Goal: Task Accomplishment & Management: Complete application form

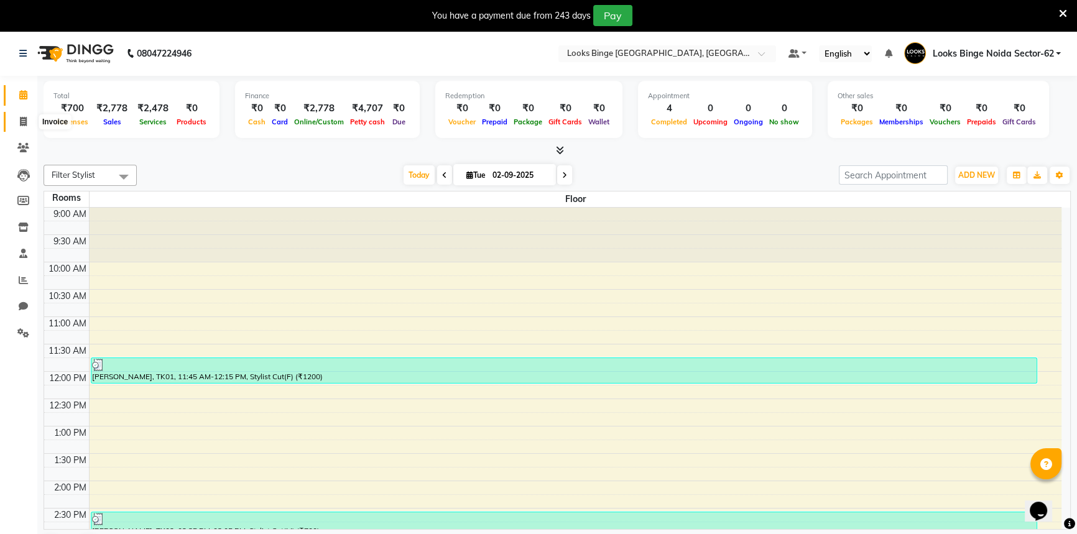
click at [22, 115] on span at bounding box center [23, 122] width 22 height 14
select select "service"
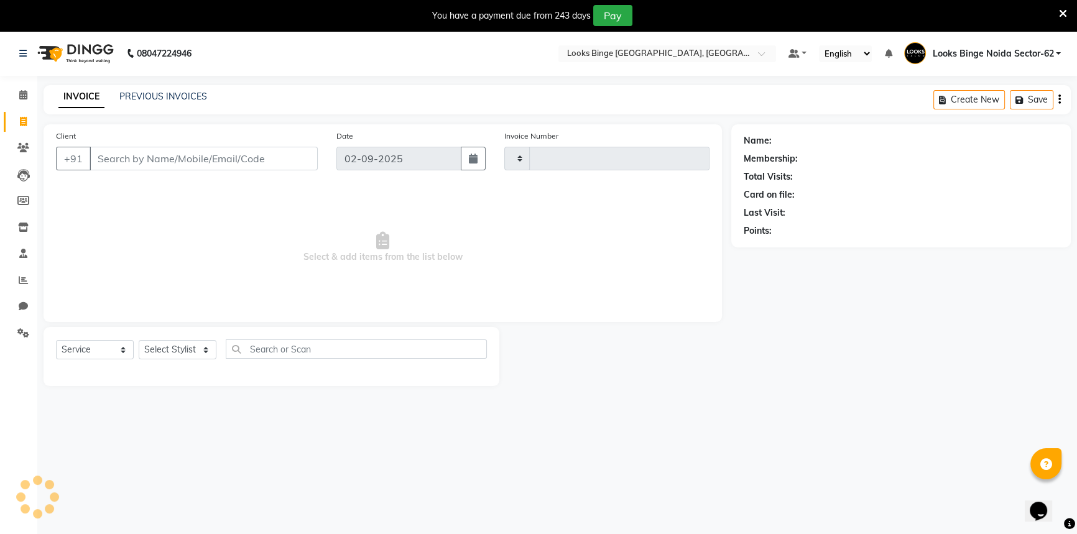
type input "1790"
select select "5378"
click at [185, 353] on select "Select Stylist ANJALI [PERSON_NAME] [PERSON_NAME] Counter_Sales Kasim Looks Bin…" at bounding box center [180, 349] width 83 height 19
select select "35514"
click at [139, 340] on select "Select Stylist ANJALI [PERSON_NAME] [PERSON_NAME] Counter_Sales Kasim Looks Bin…" at bounding box center [180, 349] width 83 height 19
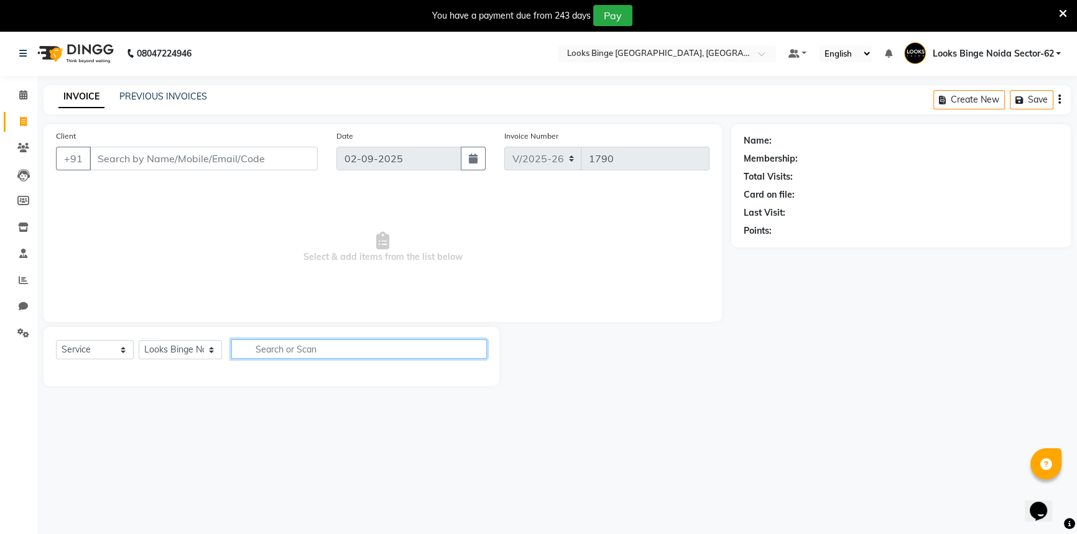
click at [308, 354] on input "text" at bounding box center [359, 348] width 256 height 19
type input "e"
click at [170, 357] on select "Select Stylist ANJALI [PERSON_NAME] [PERSON_NAME] Counter_Sales Kasim Looks Bin…" at bounding box center [180, 349] width 83 height 19
click at [139, 340] on select "Select Stylist ANJALI [PERSON_NAME] [PERSON_NAME] Counter_Sales Kasim Looks Bin…" at bounding box center [180, 349] width 83 height 19
click at [289, 341] on input "text" at bounding box center [359, 348] width 256 height 19
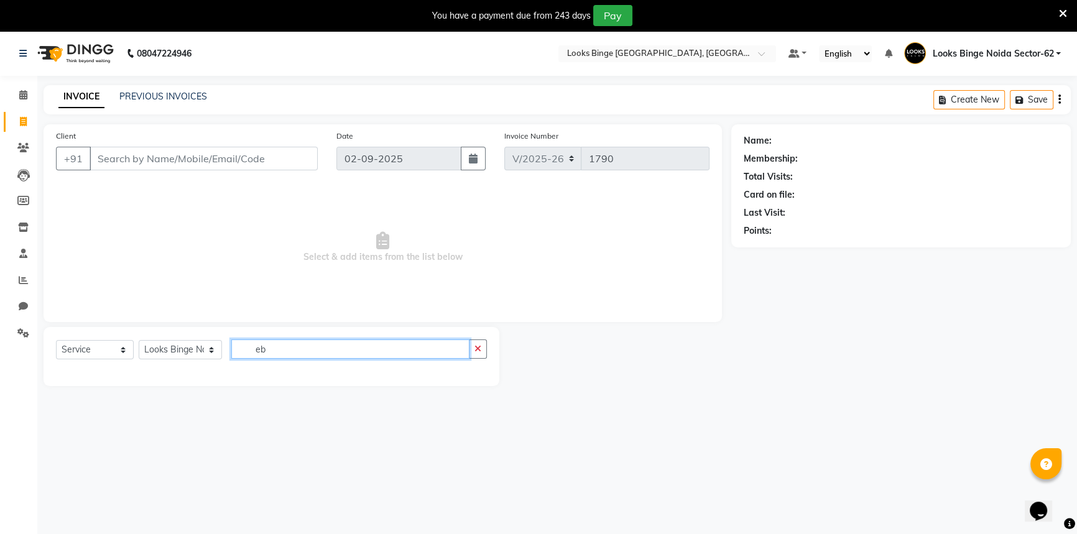
type input "eb"
click at [152, 351] on select "Select Stylist ANJALI [PERSON_NAME] [PERSON_NAME] Counter_Sales Kasim Looks Bin…" at bounding box center [180, 349] width 83 height 19
click at [259, 522] on div "08047224946 Select Location × Looks Binge [GEOGRAPHIC_DATA], Sector-62, Noida D…" at bounding box center [538, 298] width 1077 height 534
click at [173, 353] on select "Select Stylist ANJALI [PERSON_NAME] [PERSON_NAME] Counter_Sales Kasim Looks Bin…" at bounding box center [180, 349] width 83 height 19
select select "41627"
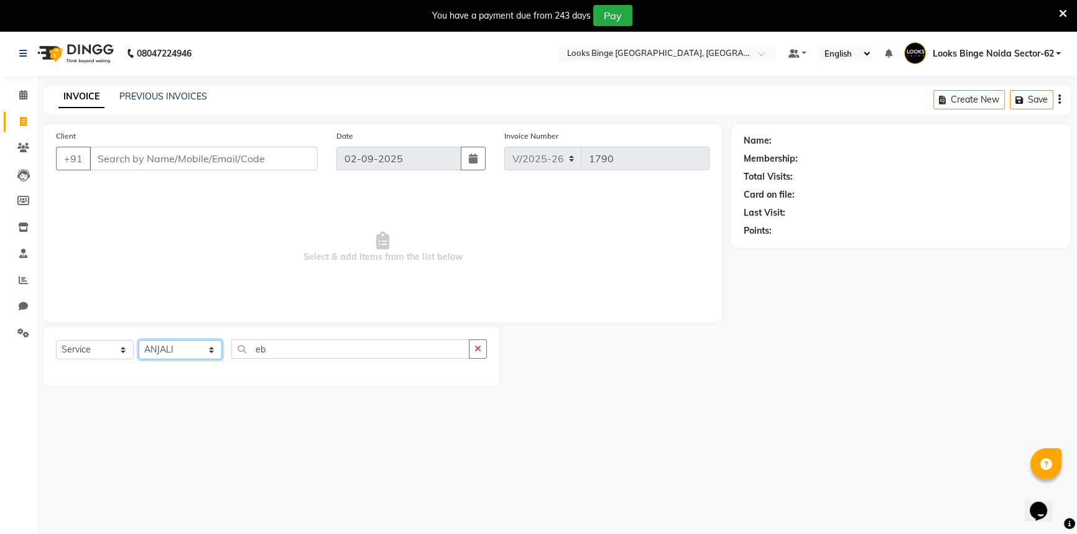
click at [139, 340] on select "Select Stylist ANJALI [PERSON_NAME] [PERSON_NAME] Counter_Sales Kasim Looks Bin…" at bounding box center [180, 349] width 83 height 19
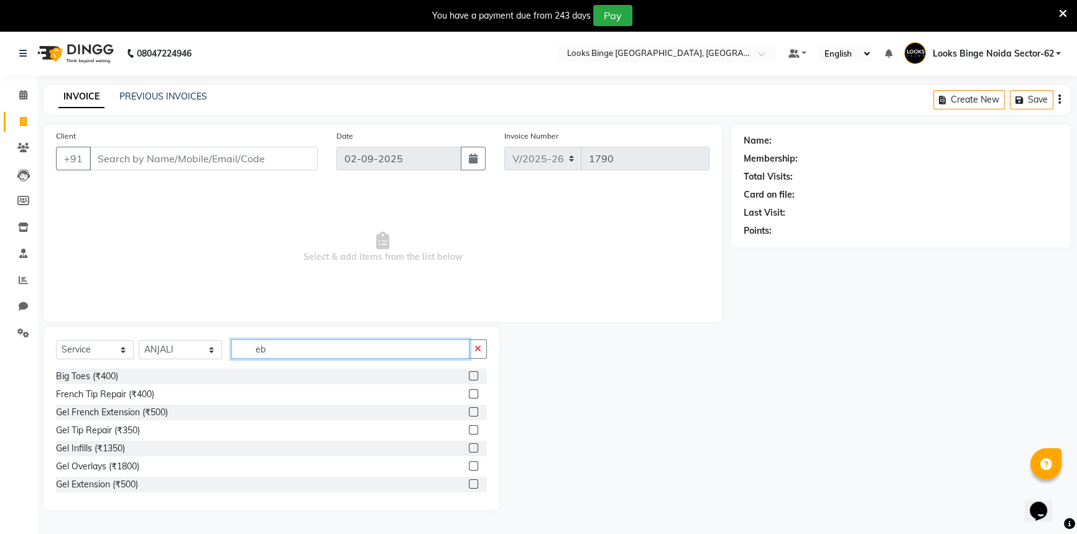
click at [287, 353] on input "eb" at bounding box center [350, 348] width 238 height 19
type input "e"
type input "eb"
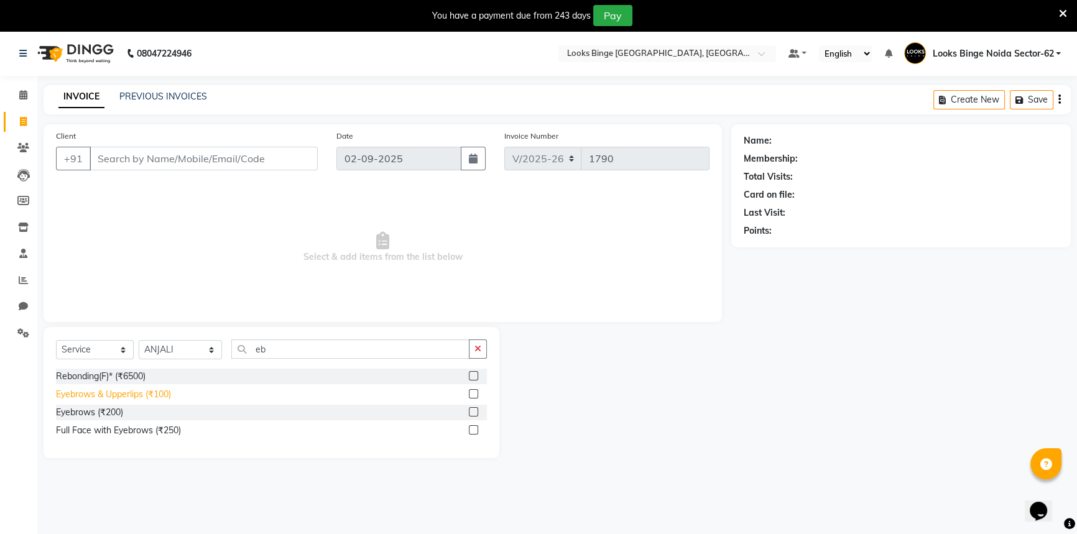
click at [149, 397] on div "Eyebrows & Upperlips (₹100)" at bounding box center [113, 394] width 115 height 13
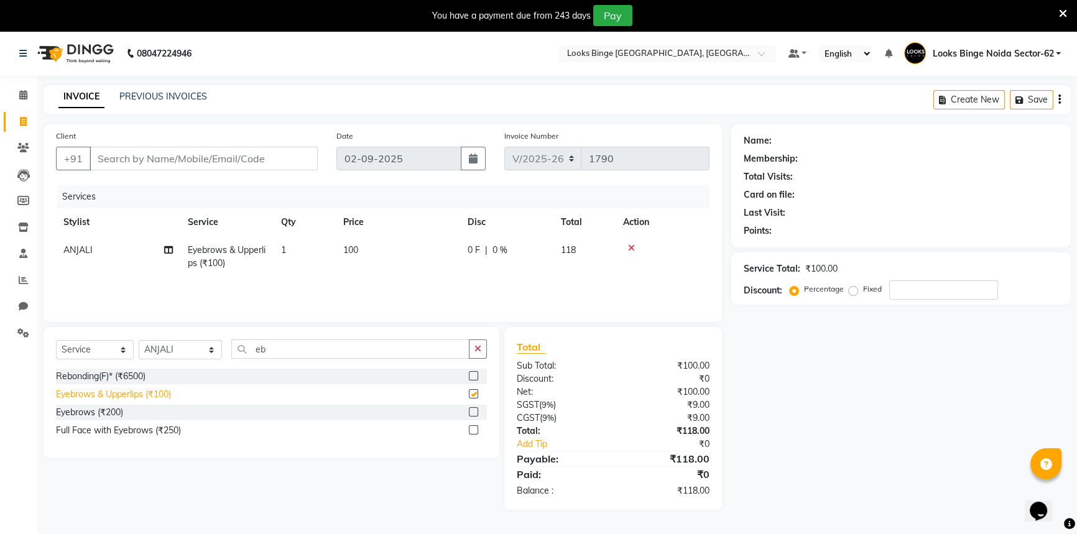
checkbox input "false"
click at [223, 160] on input "Client" at bounding box center [204, 159] width 228 height 24
type input "7"
type input "0"
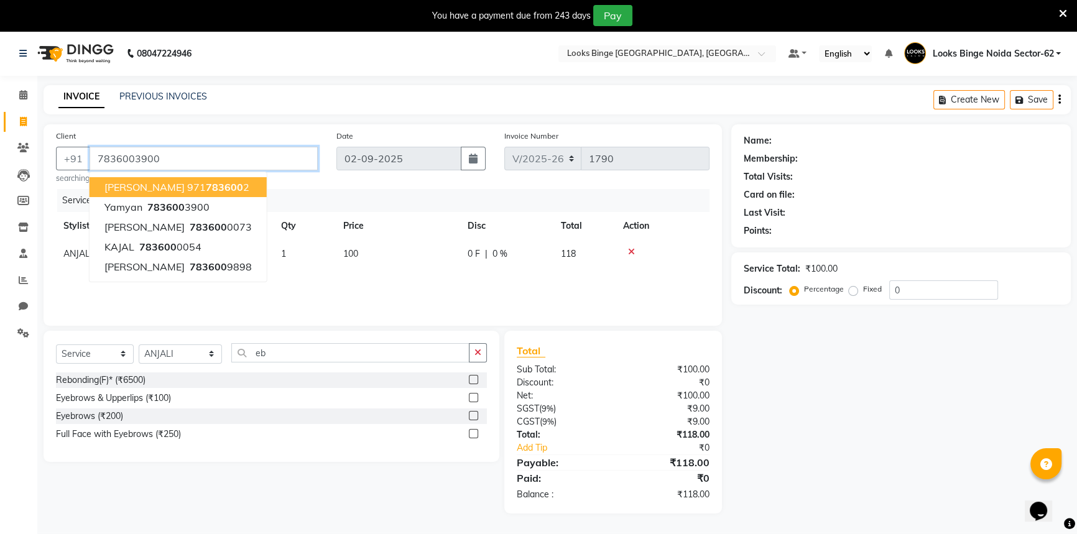
type input "7836003900"
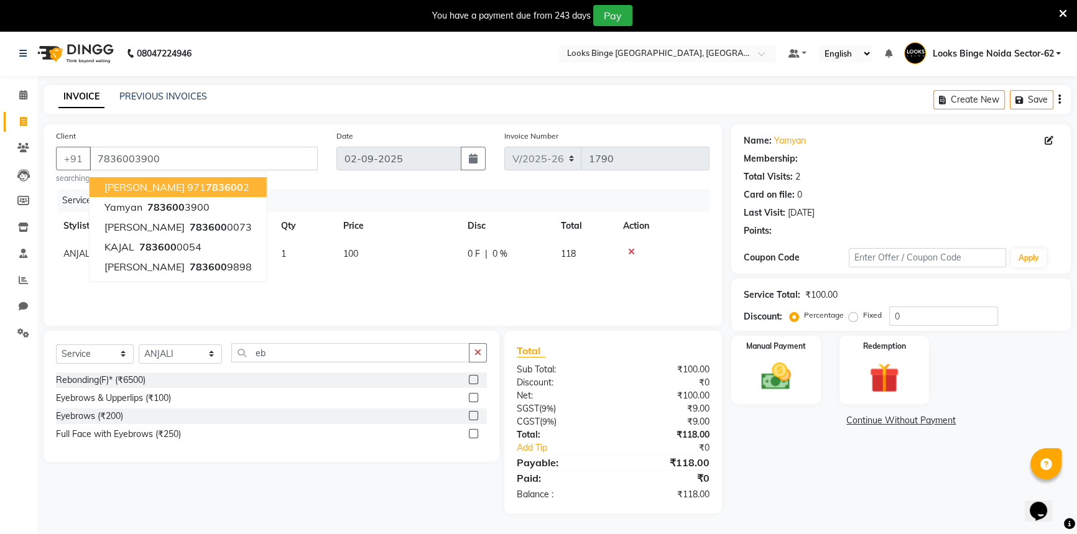
select select "1: Object"
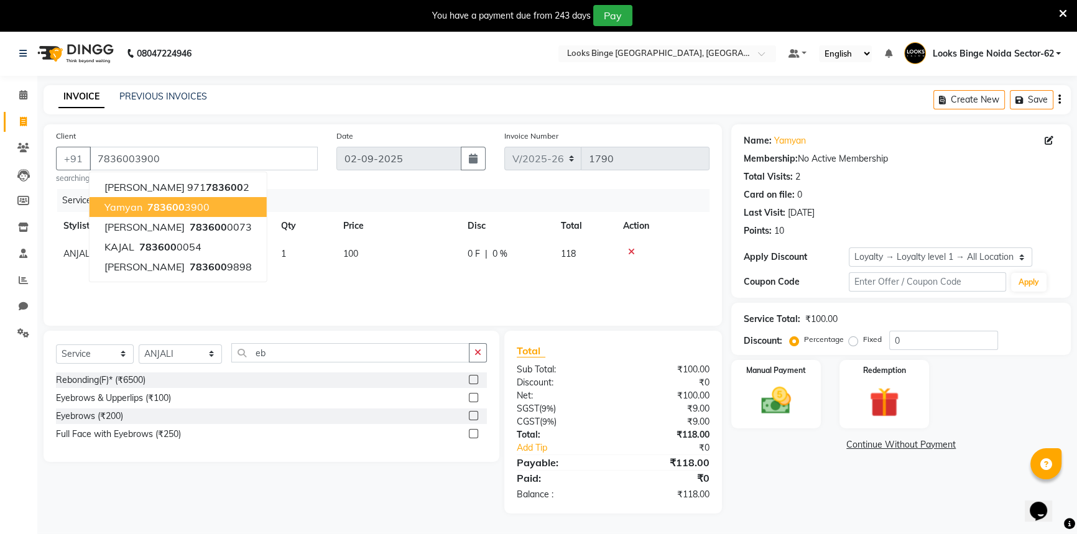
click at [166, 206] on span "783600" at bounding box center [165, 207] width 37 height 12
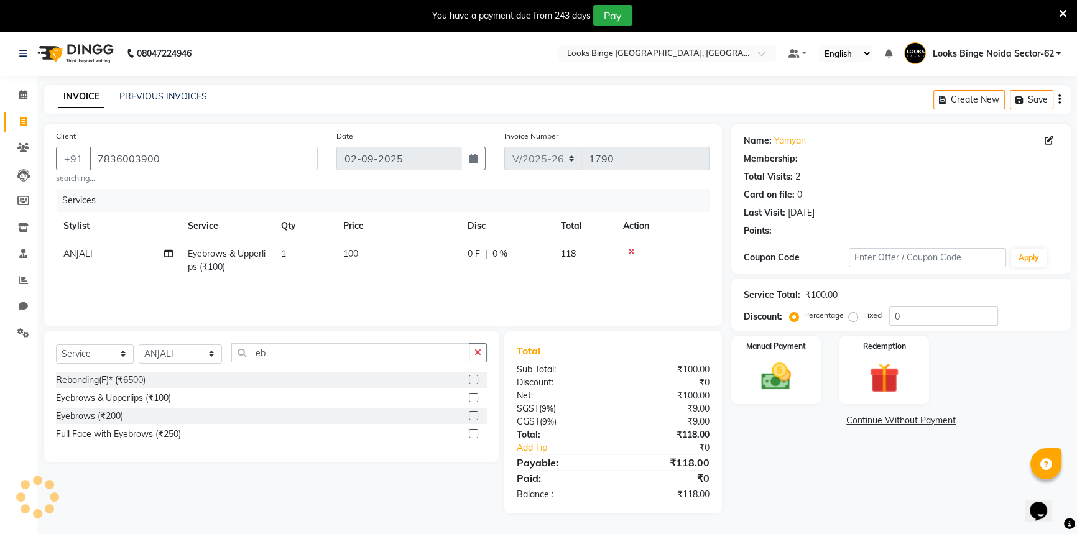
select select "1: Object"
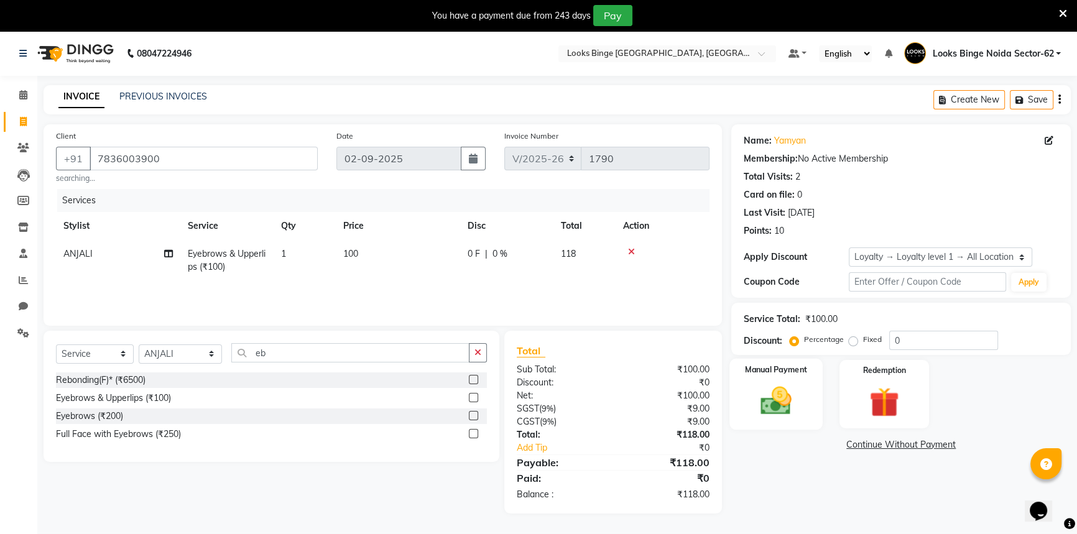
click at [779, 386] on img at bounding box center [776, 400] width 50 height 35
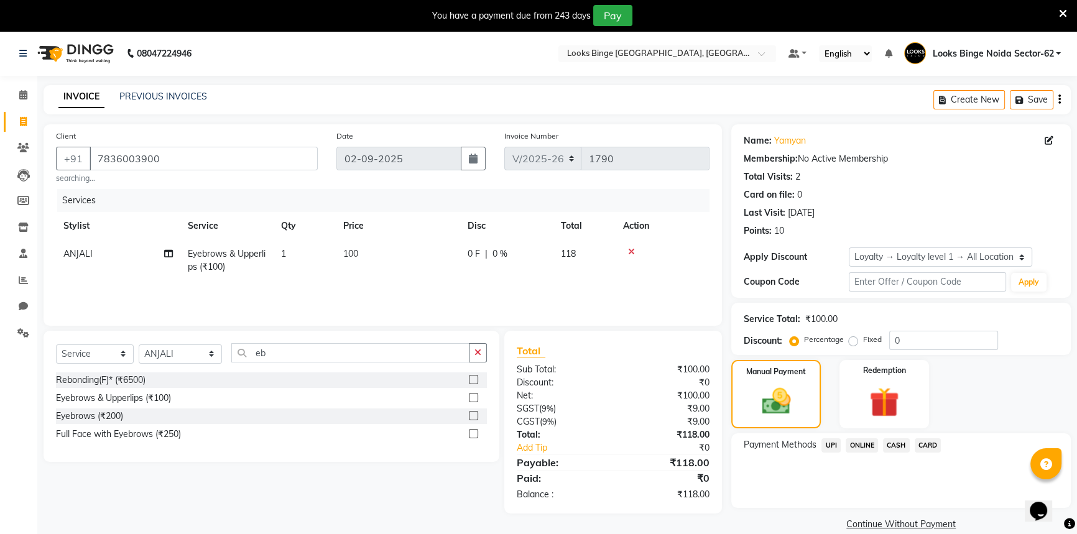
click at [830, 449] on span "UPI" at bounding box center [830, 445] width 19 height 14
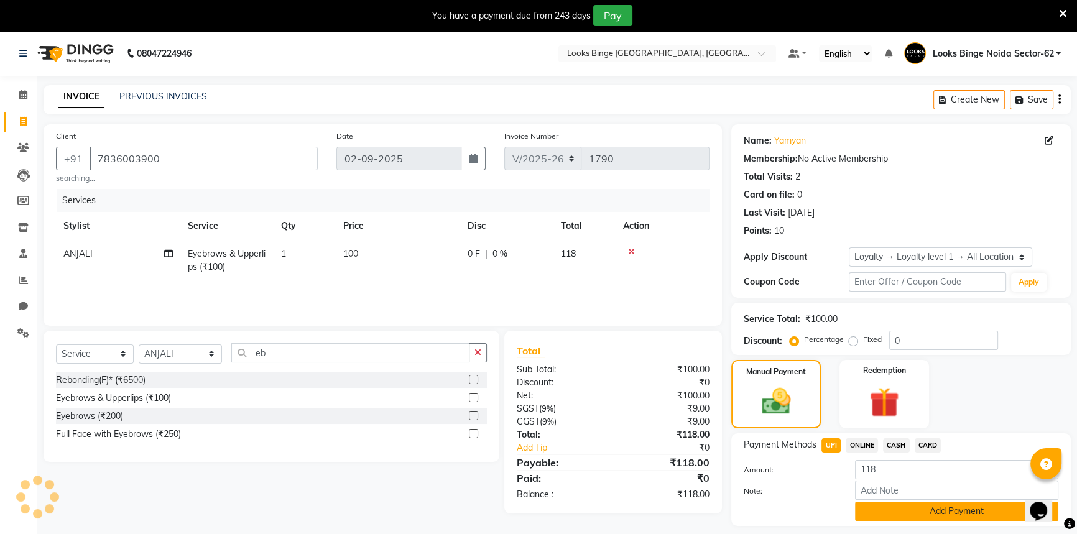
click at [882, 504] on button "Add Payment" at bounding box center [956, 511] width 203 height 19
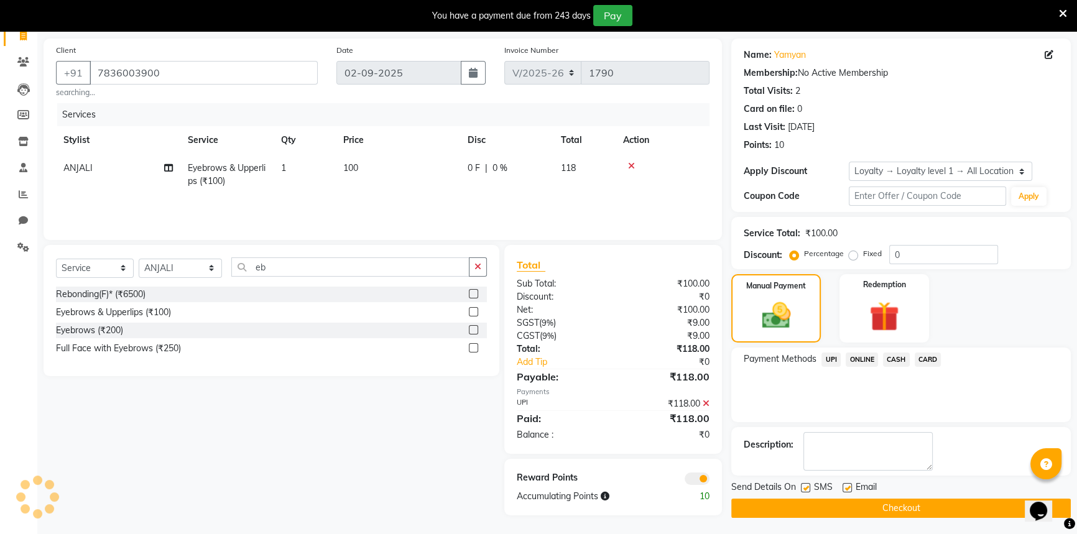
scroll to position [87, 0]
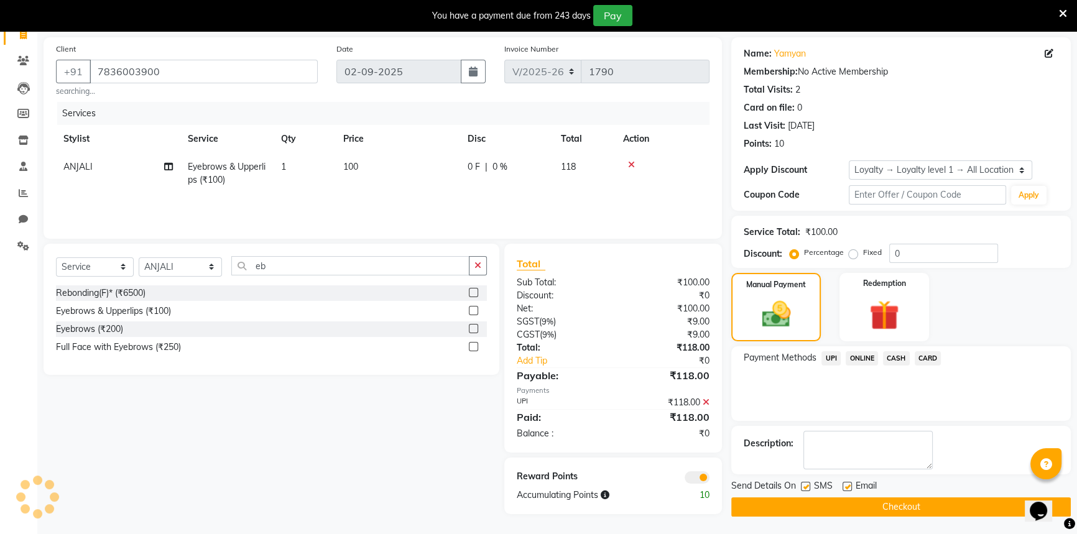
click at [872, 507] on button "Checkout" at bounding box center [900, 506] width 339 height 19
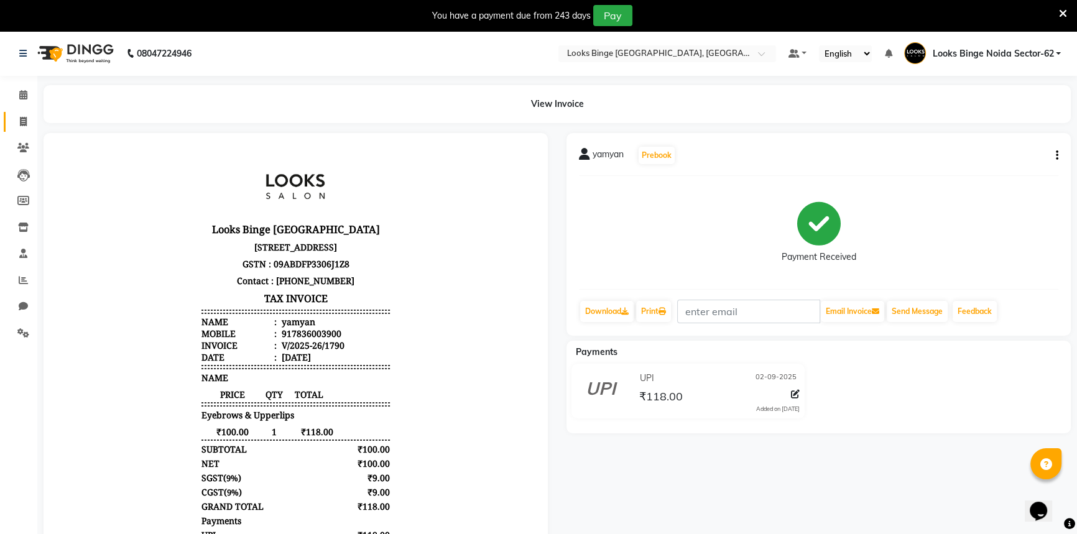
click at [23, 113] on link "Invoice" at bounding box center [19, 122] width 30 height 21
select select "service"
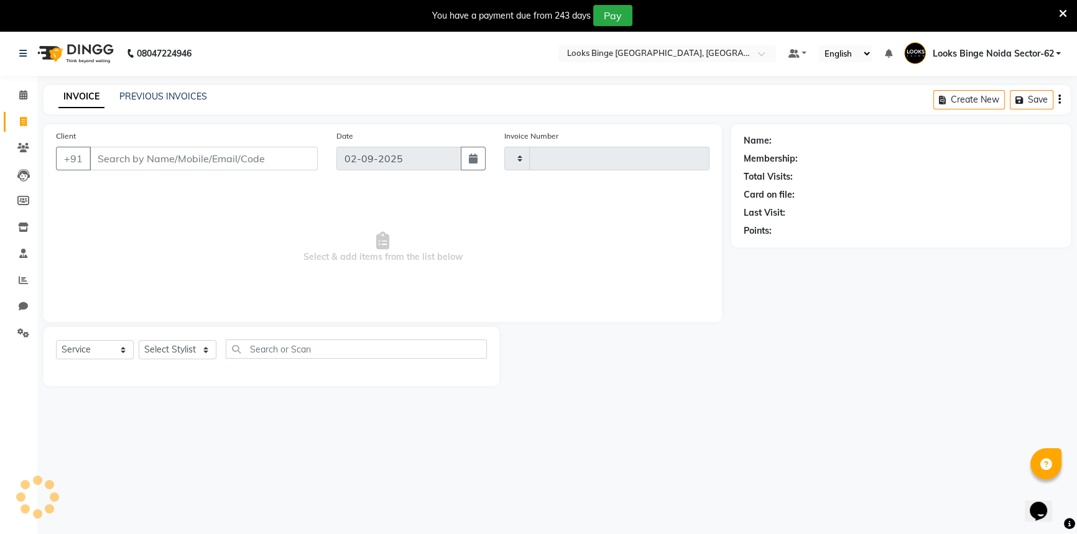
type input "1791"
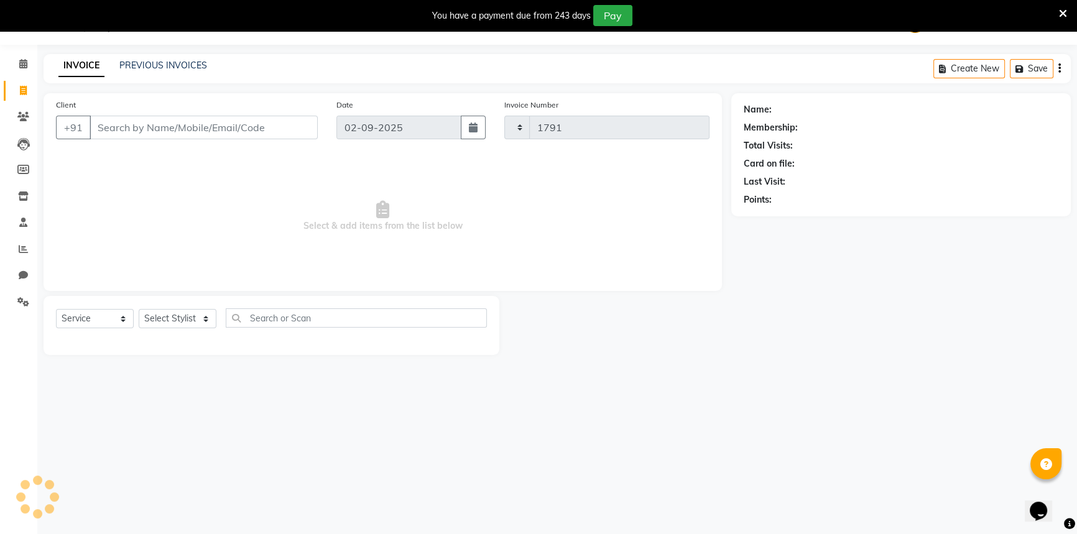
select select "5378"
click at [160, 316] on select "Select Stylist ANJALI [PERSON_NAME] [PERSON_NAME] Counter_Sales Kasim Looks Bin…" at bounding box center [180, 318] width 83 height 19
select select "71792"
click at [139, 309] on select "Select Stylist ANJALI [PERSON_NAME] [PERSON_NAME] Counter_Sales Kasim Looks Bin…" at bounding box center [180, 318] width 83 height 19
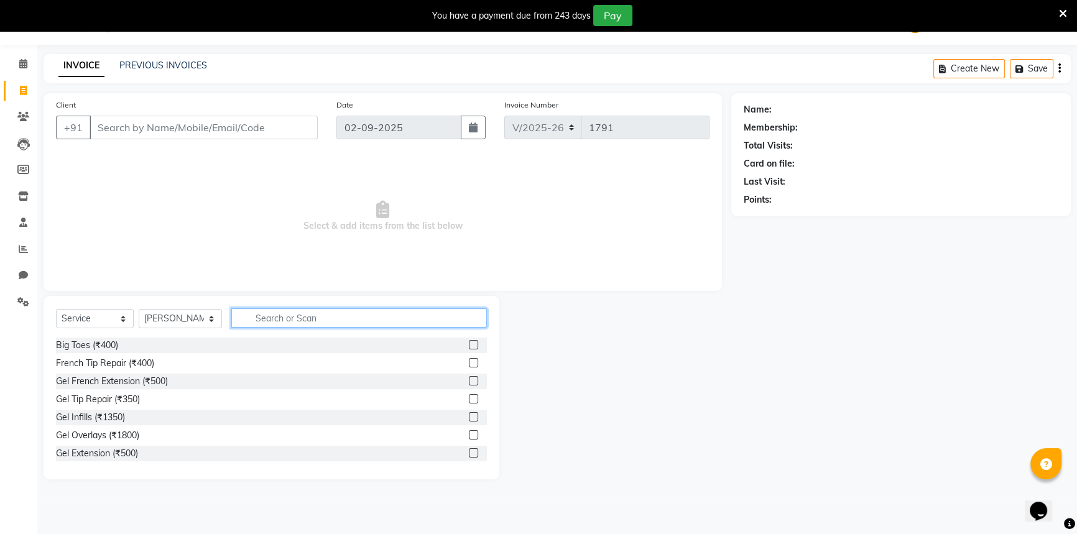
click at [275, 321] on input "text" at bounding box center [359, 317] width 256 height 19
type input "be"
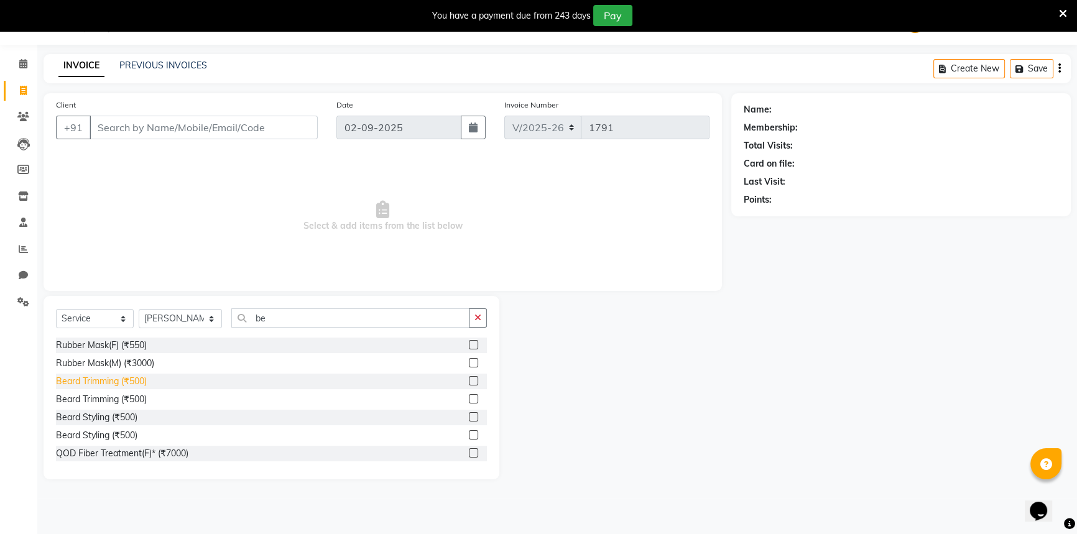
click at [123, 382] on div "Beard Trimming (₹500)" at bounding box center [101, 381] width 91 height 13
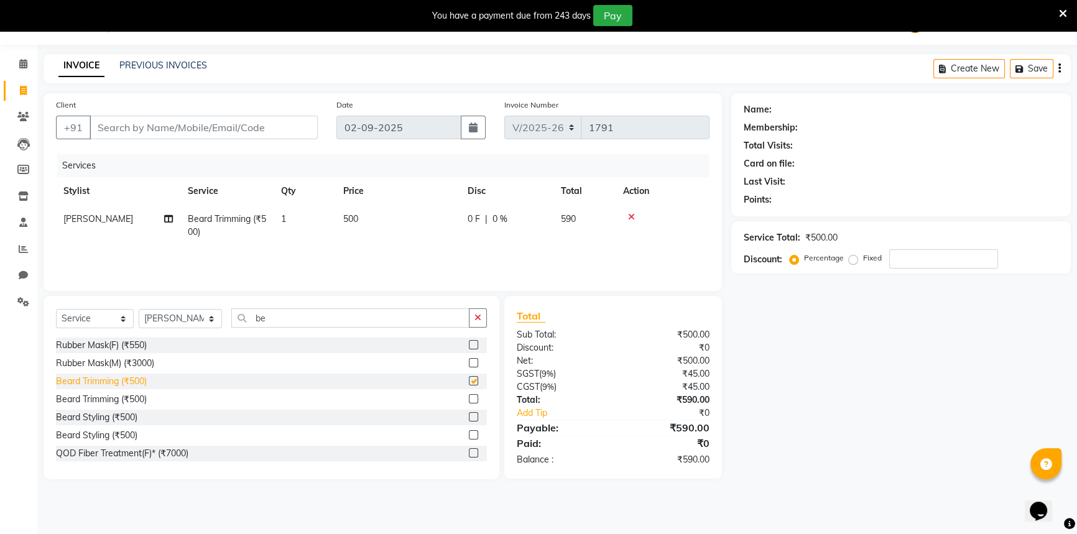
checkbox input "false"
click at [385, 242] on td "500" at bounding box center [398, 225] width 124 height 41
select select "71792"
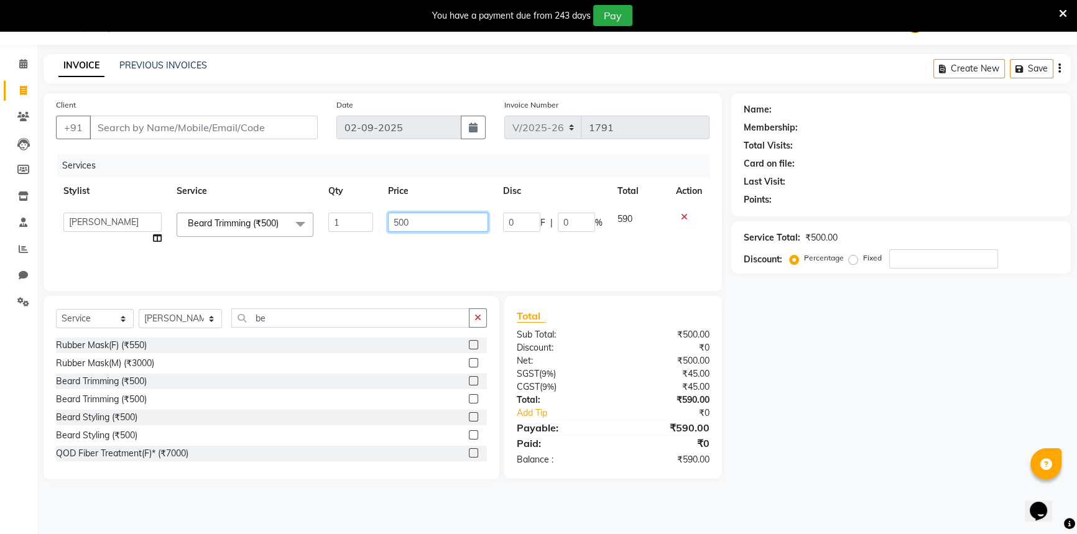
click at [423, 224] on input "500" at bounding box center [438, 222] width 100 height 19
drag, startPoint x: 423, startPoint y: 223, endPoint x: 346, endPoint y: 224, distance: 76.5
click at [352, 223] on tr "ANJALI Annu [PERSON_NAME] [PERSON_NAME] Counter_Sales Kasim Looks Binge Noida S…" at bounding box center [382, 228] width 653 height 47
type input "250"
click at [239, 263] on div "Services Stylist Service Qty Price Disc Total Action ANJALI Annu [PERSON_NAME] …" at bounding box center [382, 216] width 653 height 124
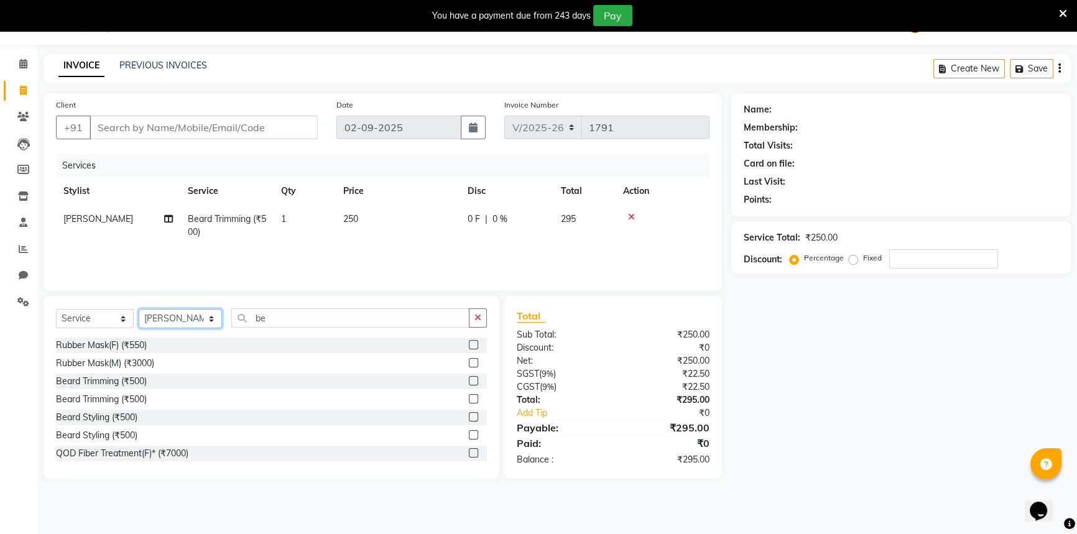
drag, startPoint x: 193, startPoint y: 316, endPoint x: 187, endPoint y: 321, distance: 8.0
click at [193, 316] on select "Select Stylist ANJALI [PERSON_NAME] [PERSON_NAME] Counter_Sales Kasim Looks Bin…" at bounding box center [180, 318] width 83 height 19
select select "35553"
click at [139, 309] on select "Select Stylist ANJALI [PERSON_NAME] [PERSON_NAME] Counter_Sales Kasim Looks Bin…" at bounding box center [180, 318] width 83 height 19
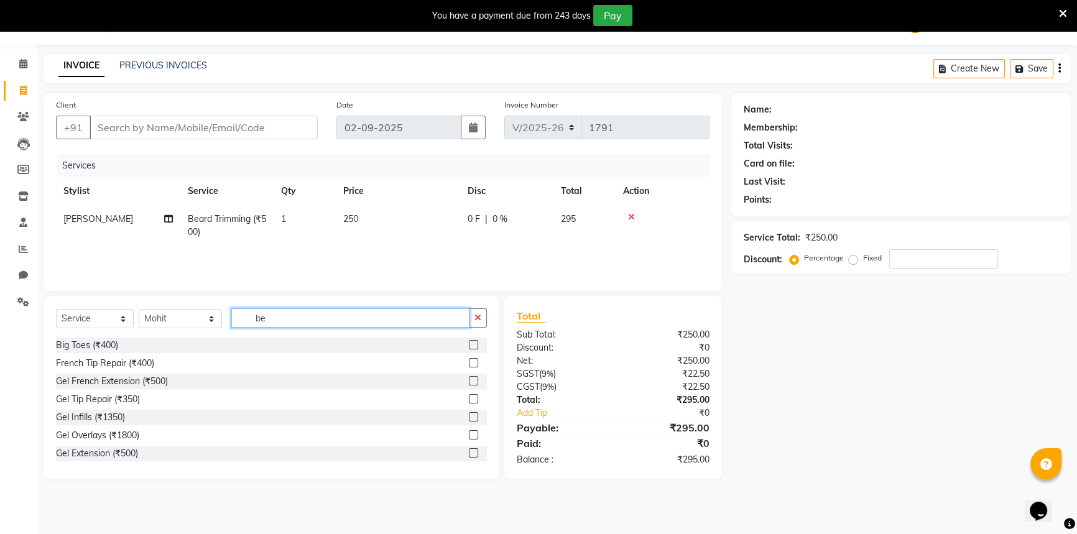
click at [322, 322] on input "be" at bounding box center [350, 317] width 238 height 19
type input "b"
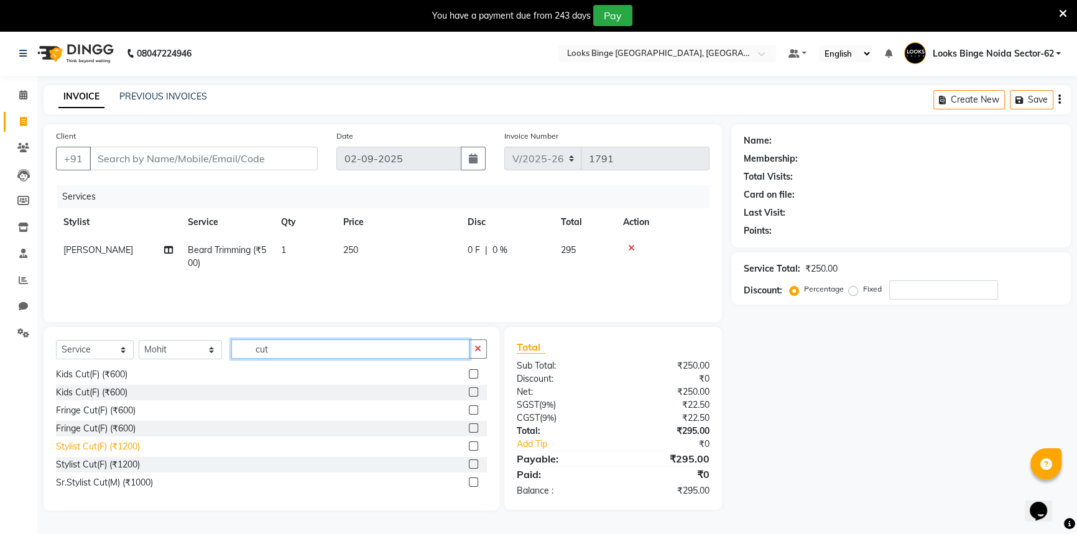
scroll to position [113, 0]
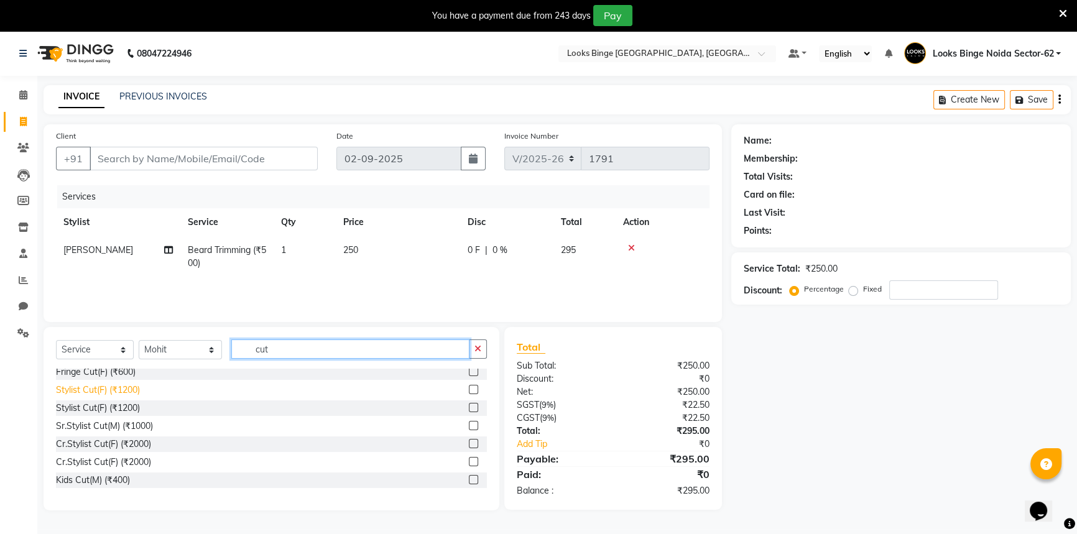
type input "cut"
click at [133, 388] on div "Stylist Cut(F) (₹1200)" at bounding box center [98, 390] width 84 height 13
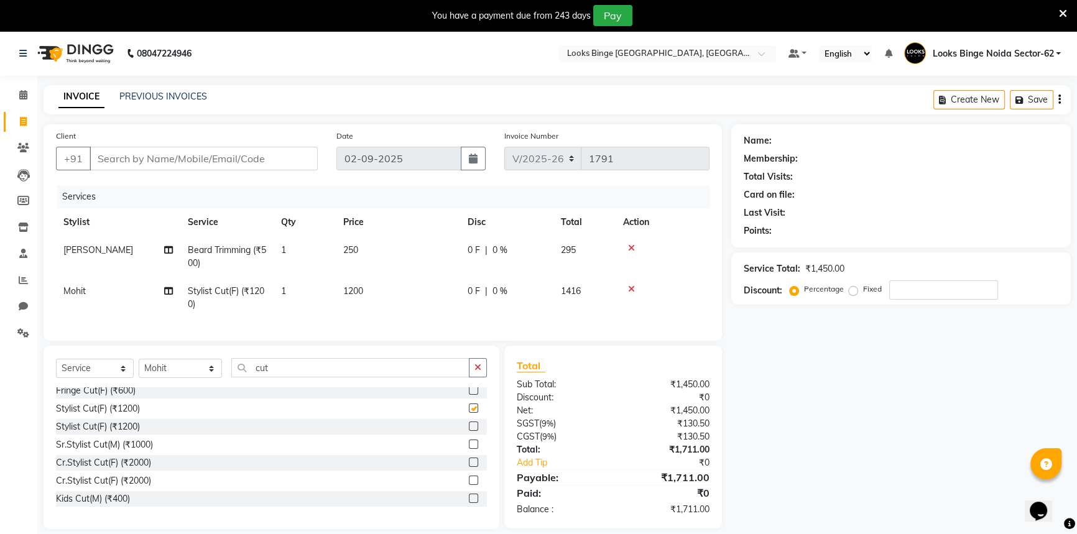
checkbox input "false"
click at [369, 292] on td "1200" at bounding box center [398, 297] width 124 height 41
select select "35553"
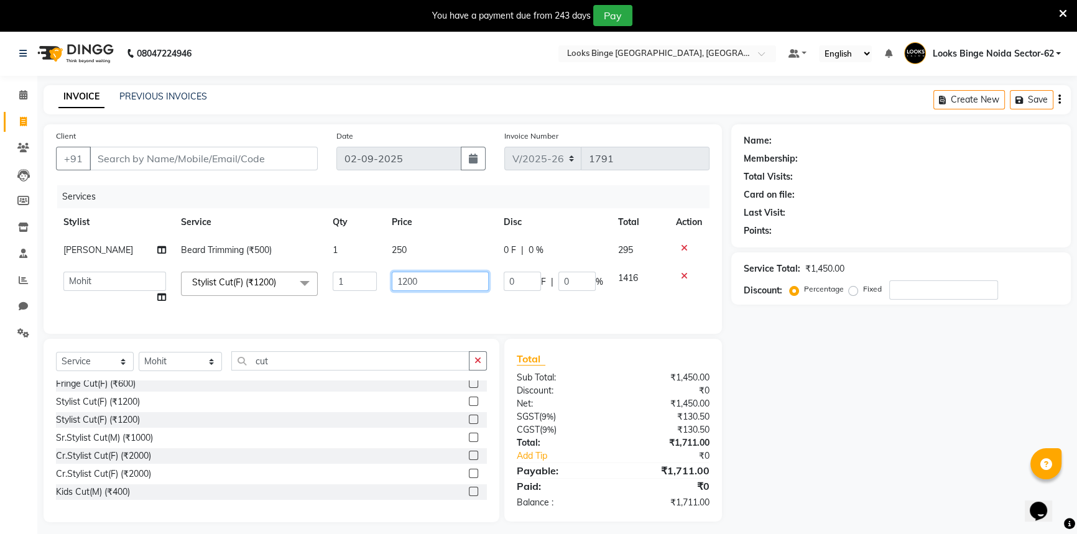
drag, startPoint x: 417, startPoint y: 280, endPoint x: 333, endPoint y: 285, distance: 84.1
click at [333, 285] on tr "ANJALI Annu [PERSON_NAME] [PERSON_NAME] Counter_Sales Kasim Looks Binge Noida S…" at bounding box center [382, 287] width 653 height 47
type input "600"
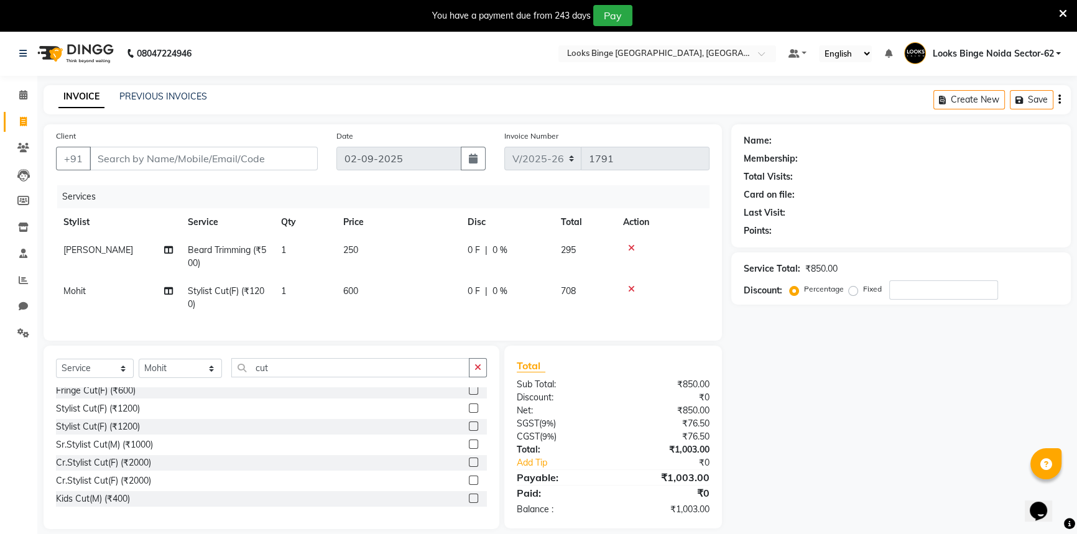
click at [363, 302] on tr "Mohit Stylist Cut(F) (₹1200) 1 600 0 F | 0 % 708" at bounding box center [382, 297] width 653 height 41
click at [132, 160] on input "Client" at bounding box center [204, 159] width 228 height 24
type input "9"
type input "0"
type input "9"
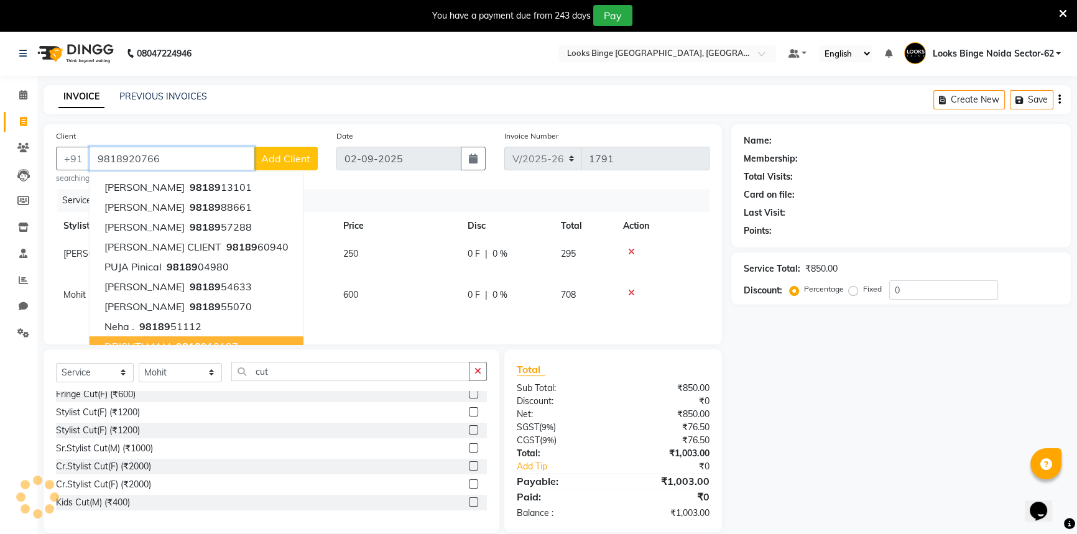
type input "9818920766"
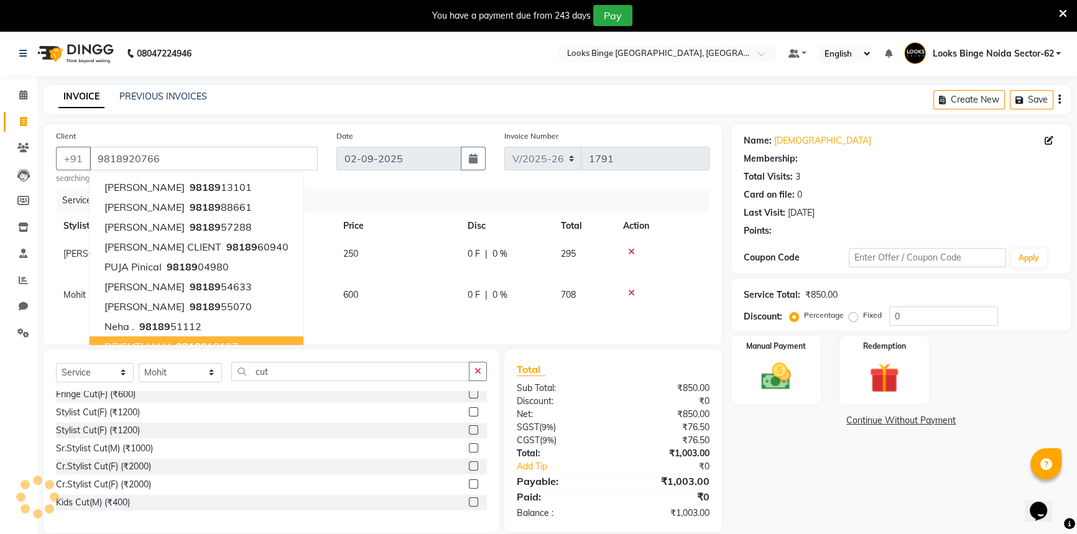
select select "1: Object"
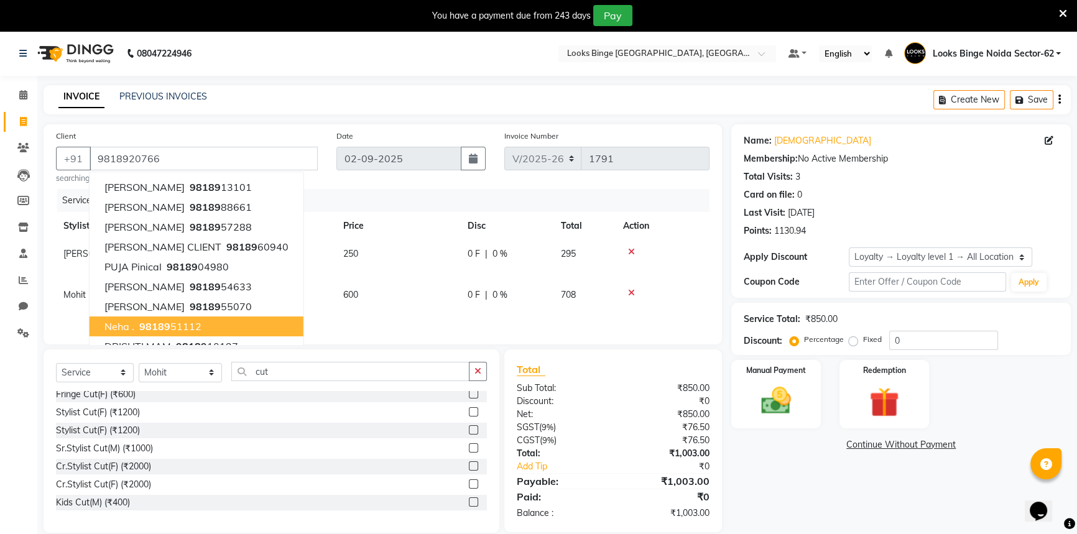
click at [602, 313] on td "708" at bounding box center [584, 301] width 62 height 41
select select "35553"
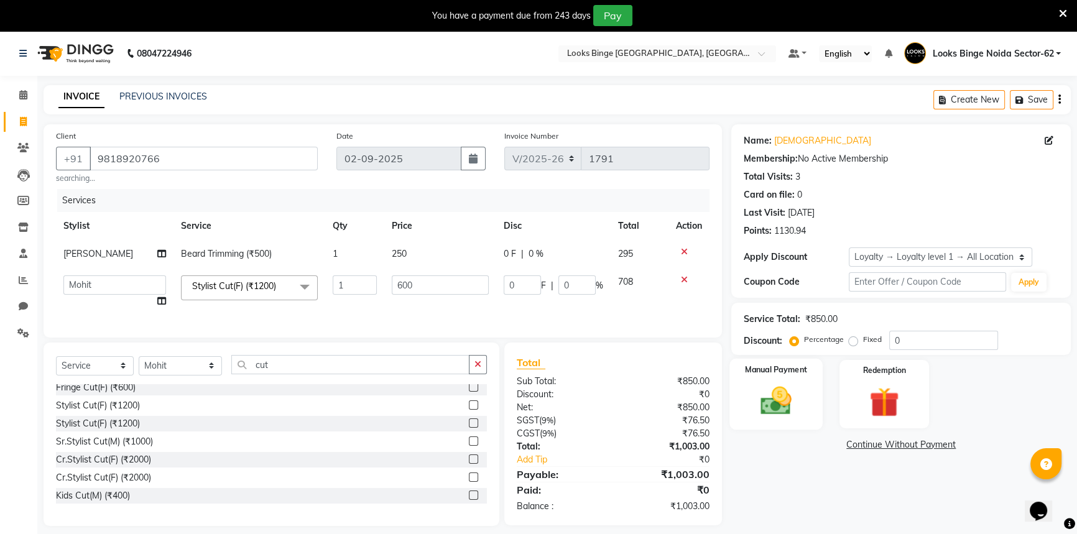
click at [732, 400] on div "Manual Payment" at bounding box center [775, 394] width 93 height 71
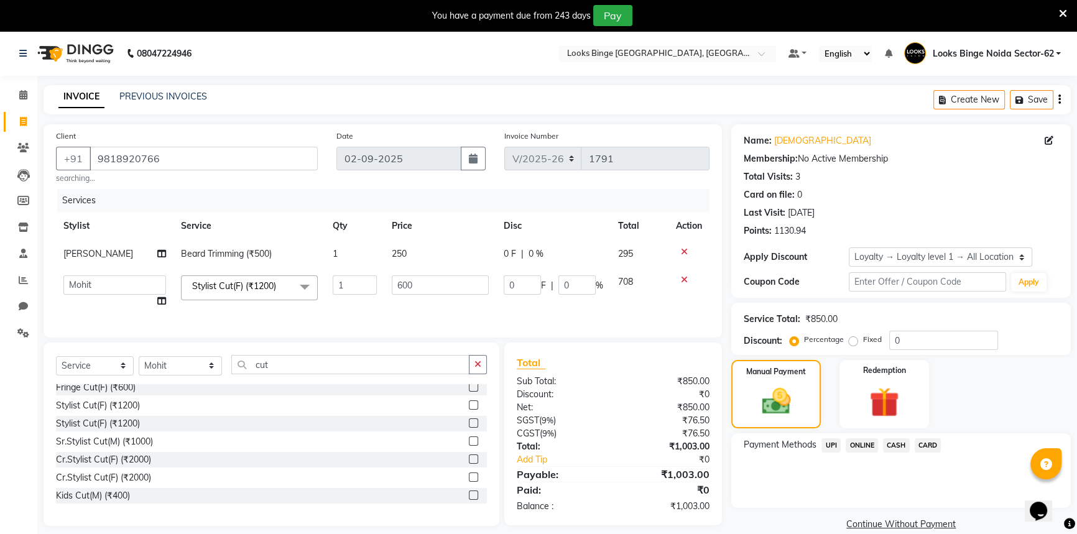
drag, startPoint x: 837, startPoint y: 442, endPoint x: 818, endPoint y: 432, distance: 22.2
click at [838, 442] on span "UPI" at bounding box center [830, 445] width 19 height 14
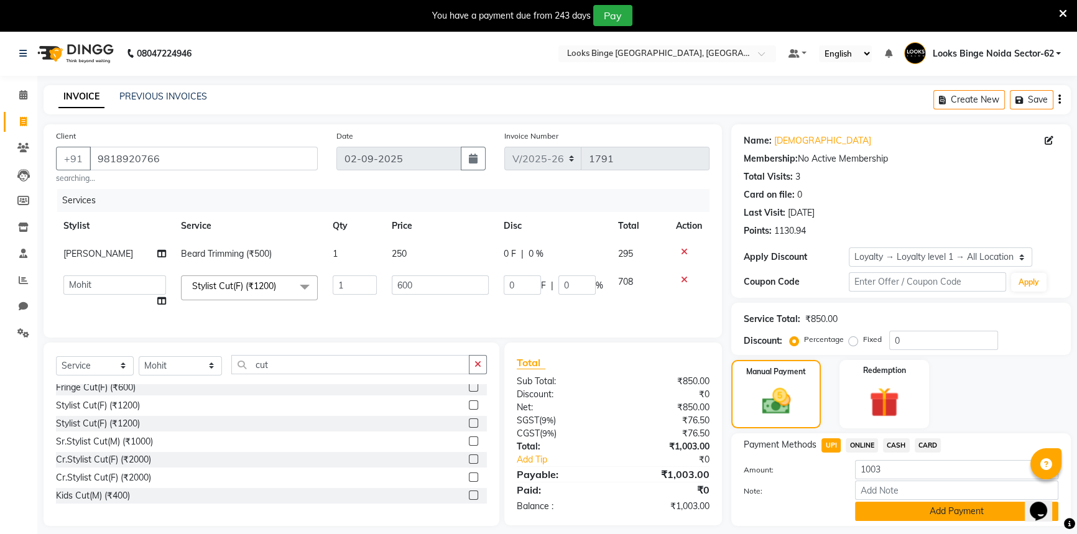
click at [885, 513] on button "Add Payment" at bounding box center [956, 511] width 203 height 19
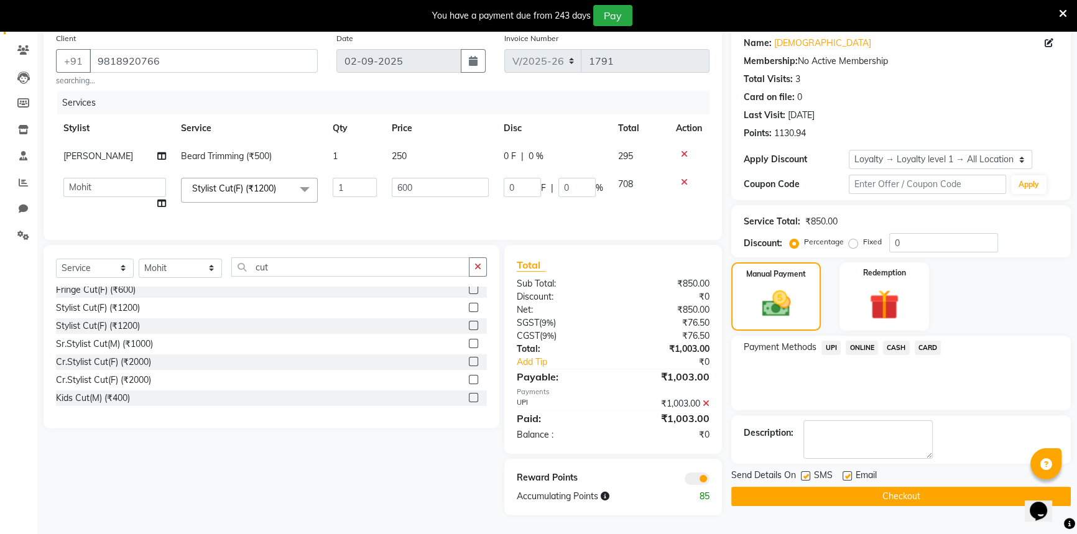
scroll to position [107, 0]
click at [897, 487] on button "Checkout" at bounding box center [900, 496] width 339 height 19
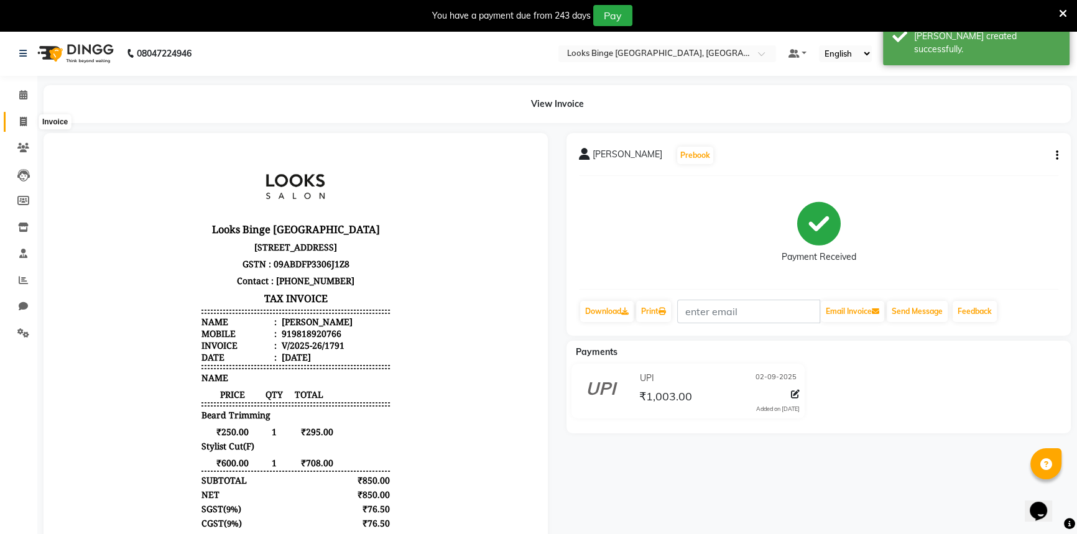
click at [28, 116] on span at bounding box center [23, 122] width 22 height 14
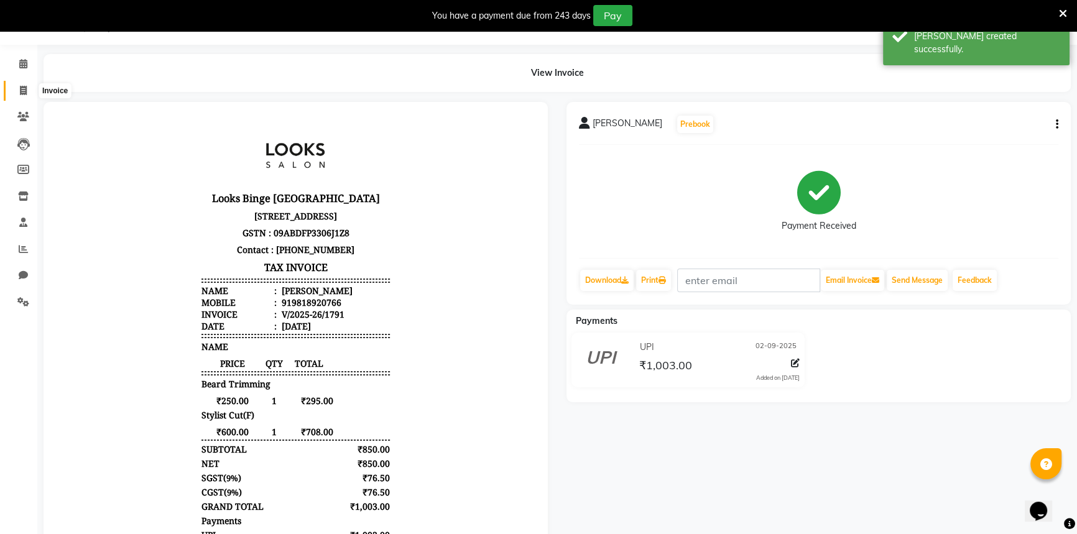
select select "5378"
select select "service"
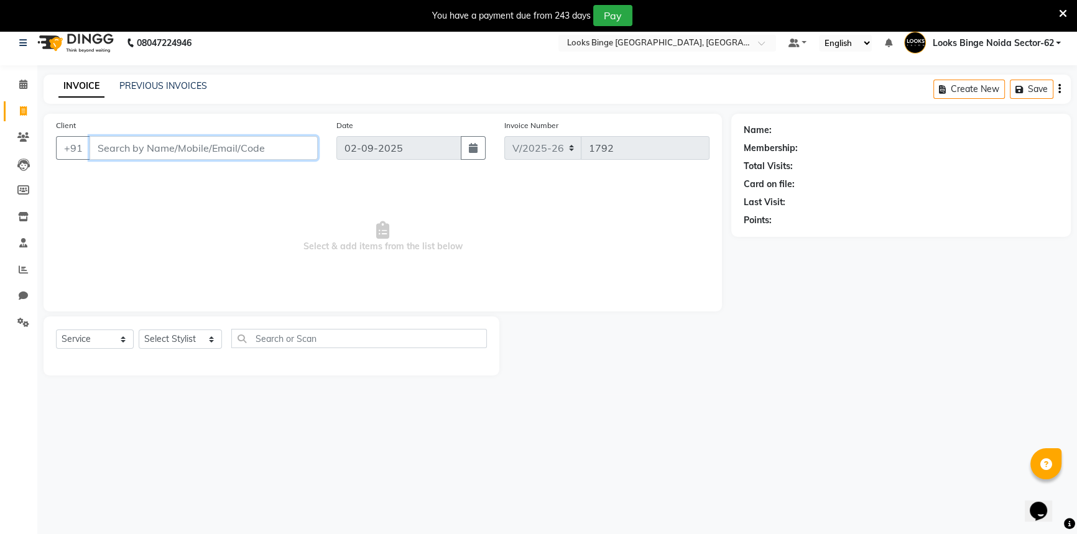
scroll to position [0, 0]
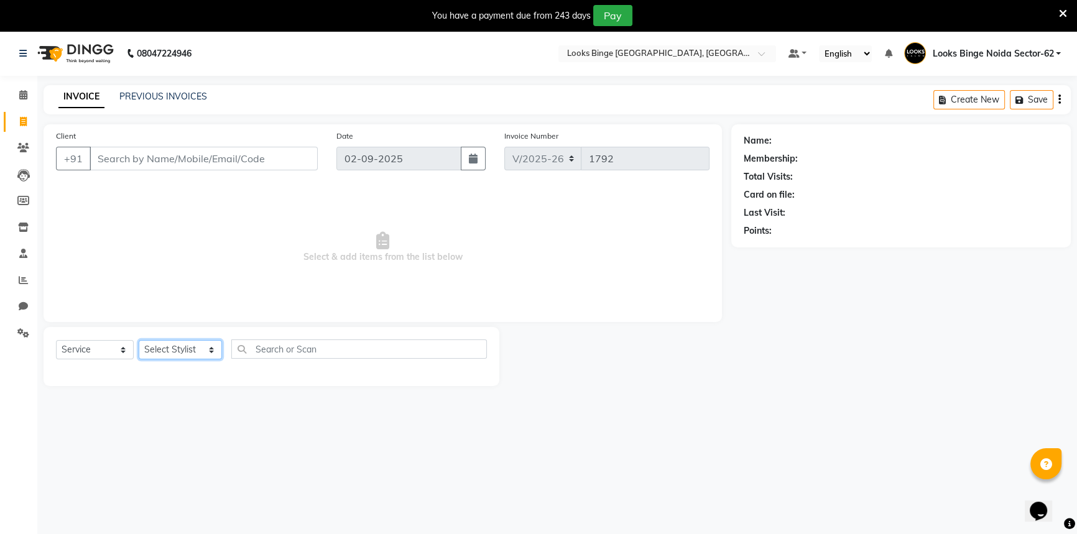
click at [162, 345] on select "Select Stylist ANJALI [PERSON_NAME] [PERSON_NAME] Counter_Sales Kasim Looks Bin…" at bounding box center [180, 349] width 83 height 19
select select "71792"
click at [139, 340] on select "Select Stylist ANJALI [PERSON_NAME] [PERSON_NAME] Counter_Sales Kasim Looks Bin…" at bounding box center [180, 349] width 83 height 19
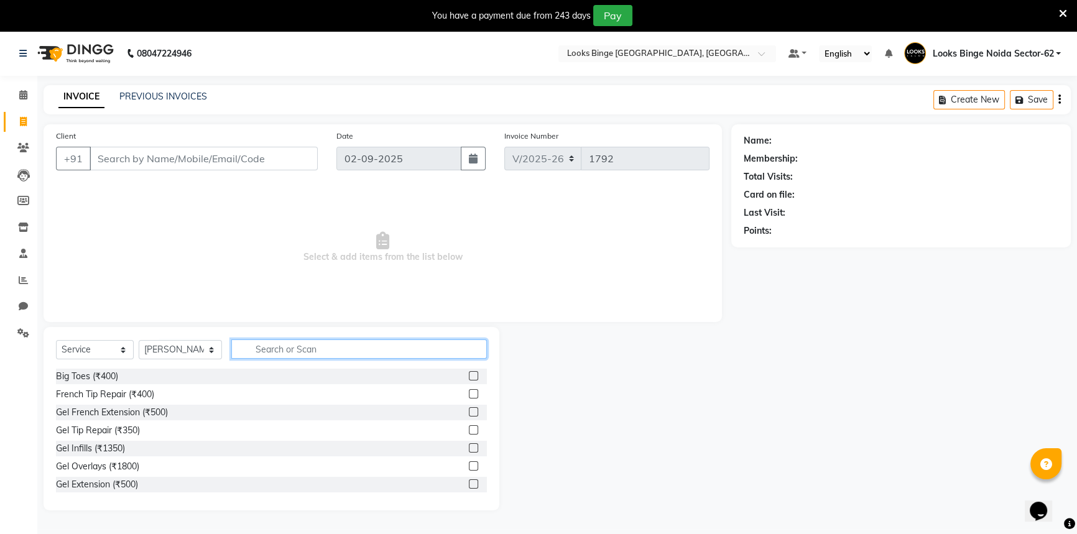
click at [294, 348] on input "text" at bounding box center [359, 348] width 256 height 19
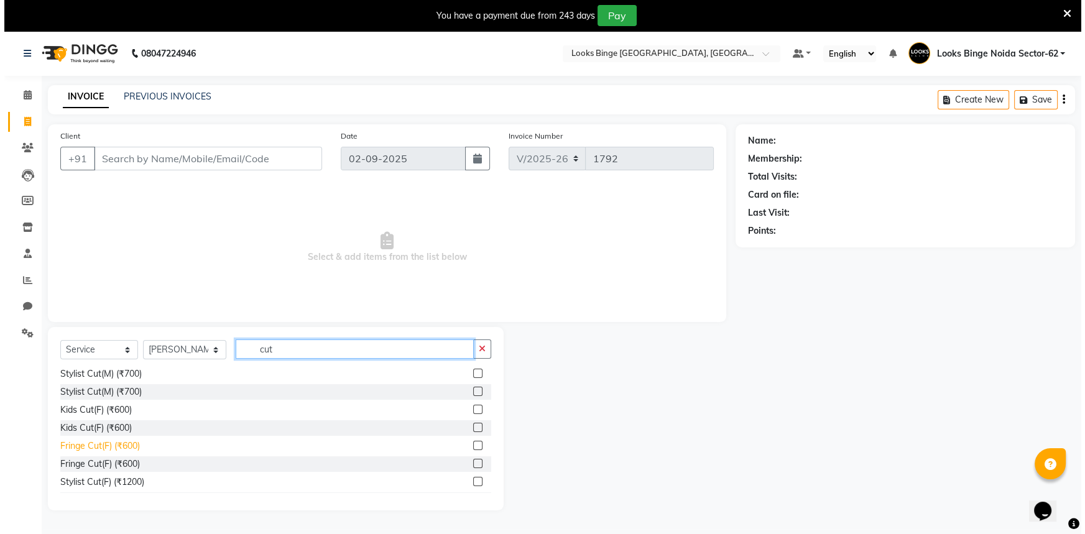
scroll to position [56, 0]
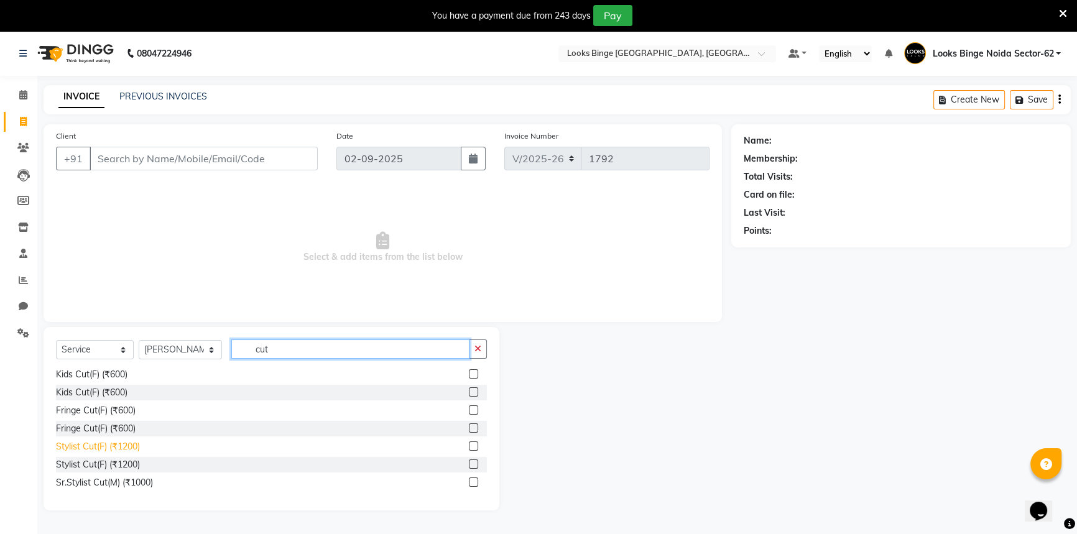
type input "cut"
click at [95, 443] on div "Stylist Cut(F) (₹1200)" at bounding box center [98, 446] width 84 height 13
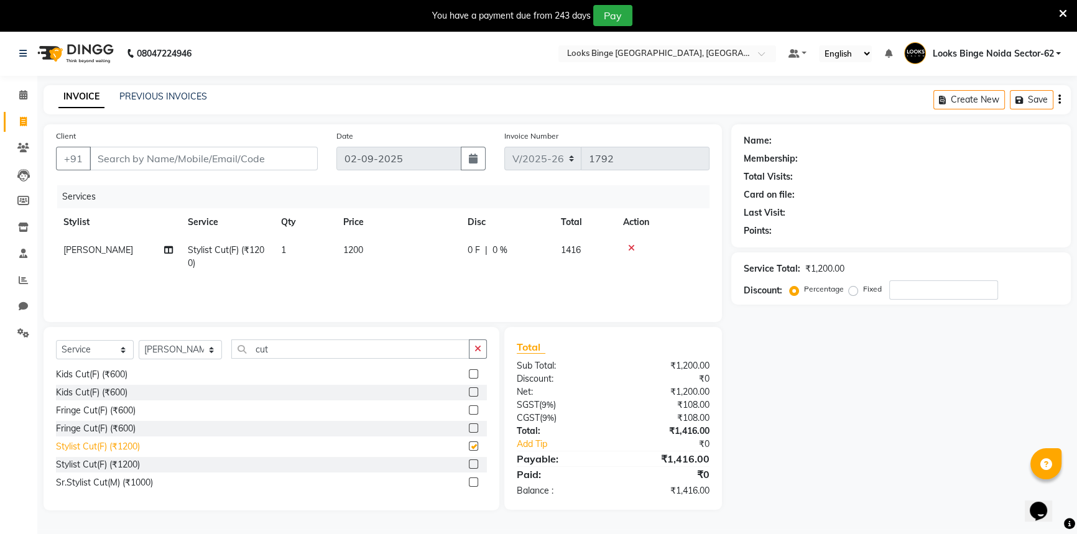
checkbox input "false"
click at [417, 258] on td "1200" at bounding box center [398, 256] width 124 height 41
select select "71792"
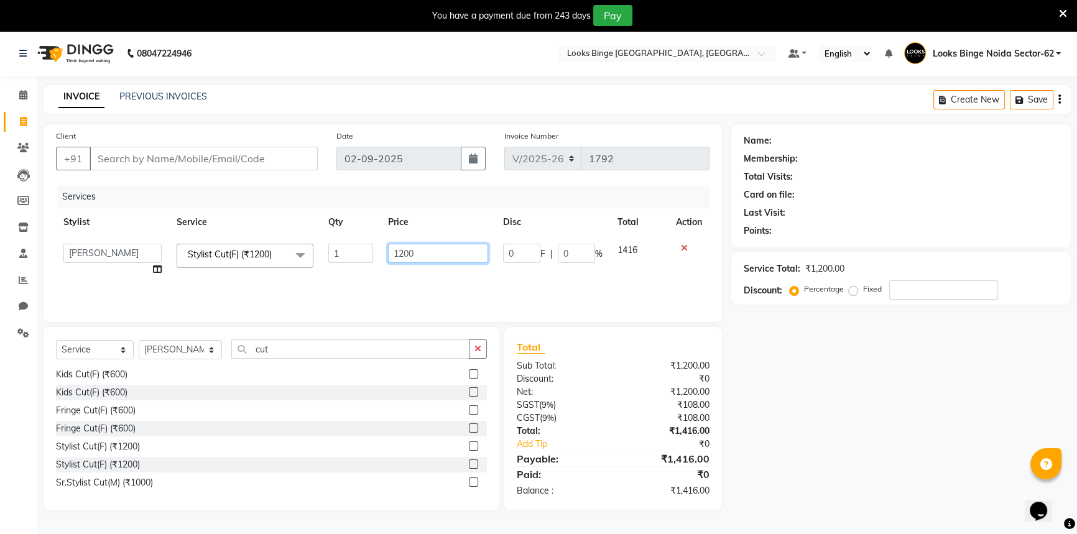
drag, startPoint x: 446, startPoint y: 254, endPoint x: 269, endPoint y: 251, distance: 177.2
click at [269, 251] on tr "ANJALI Annu [PERSON_NAME] [PERSON_NAME] Counter_Sales Kasim Looks Binge Noida S…" at bounding box center [382, 259] width 653 height 47
type input "600"
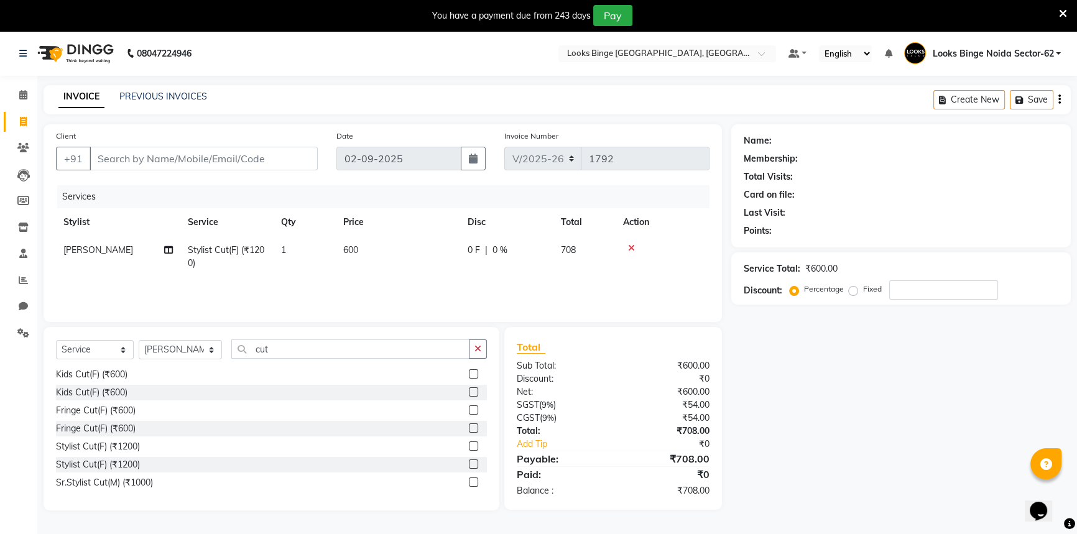
click at [401, 290] on div "Services Stylist Service Qty Price Disc Total Action [PERSON_NAME] Stylist Cut(…" at bounding box center [382, 247] width 653 height 124
click at [214, 163] on input "Client" at bounding box center [204, 159] width 228 height 24
click at [913, 195] on div "Card on file:" at bounding box center [901, 194] width 315 height 13
click at [223, 160] on input "Client" at bounding box center [204, 159] width 228 height 24
type input "9"
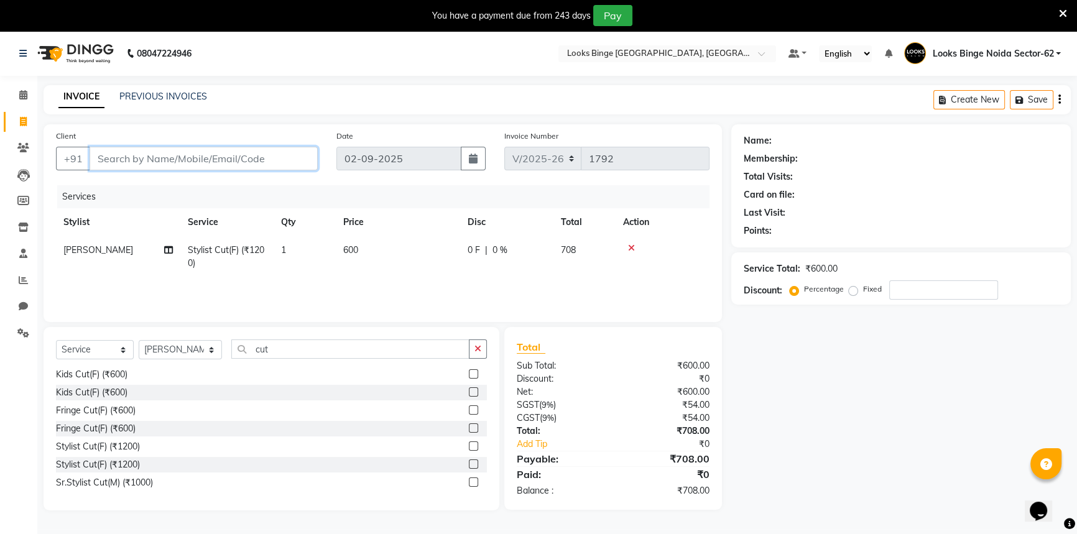
type input "0"
type input "9458353637"
click at [280, 165] on button "Add Client" at bounding box center [286, 159] width 64 height 24
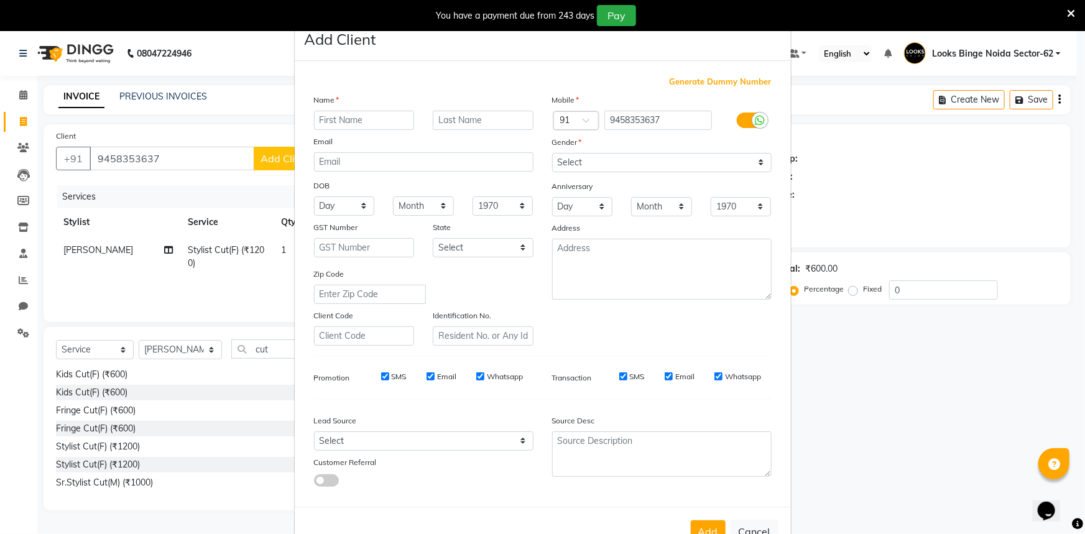
click at [379, 121] on input "text" at bounding box center [364, 120] width 101 height 19
type input "dr [PERSON_NAME]"
drag, startPoint x: 656, startPoint y: 159, endPoint x: 643, endPoint y: 170, distance: 18.1
click at [656, 159] on select "Select [DEMOGRAPHIC_DATA] [DEMOGRAPHIC_DATA] Other Prefer Not To Say" at bounding box center [661, 162] width 219 height 19
click at [552, 153] on select "Select [DEMOGRAPHIC_DATA] [DEMOGRAPHIC_DATA] Other Prefer Not To Say" at bounding box center [661, 162] width 219 height 19
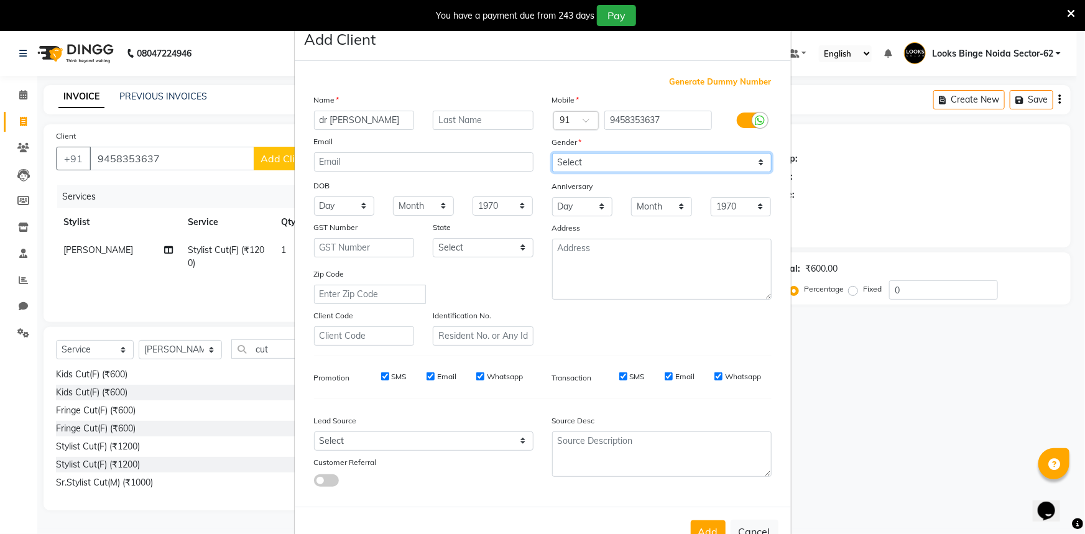
click at [579, 169] on select "Select [DEMOGRAPHIC_DATA] [DEMOGRAPHIC_DATA] Other Prefer Not To Say" at bounding box center [661, 162] width 219 height 19
select select "[DEMOGRAPHIC_DATA]"
click at [552, 153] on select "Select [DEMOGRAPHIC_DATA] [DEMOGRAPHIC_DATA] Other Prefer Not To Say" at bounding box center [661, 162] width 219 height 19
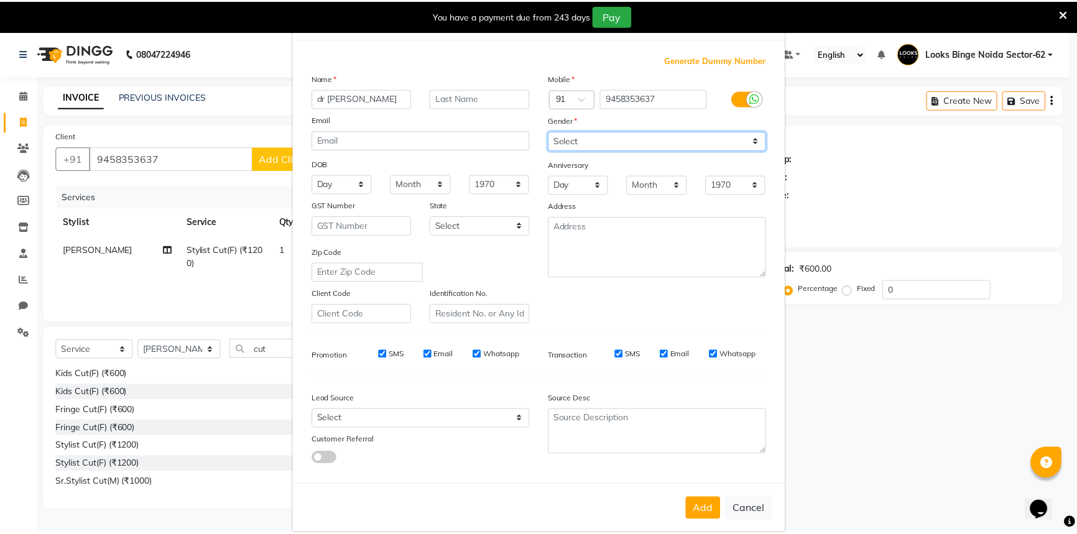
scroll to position [44, 0]
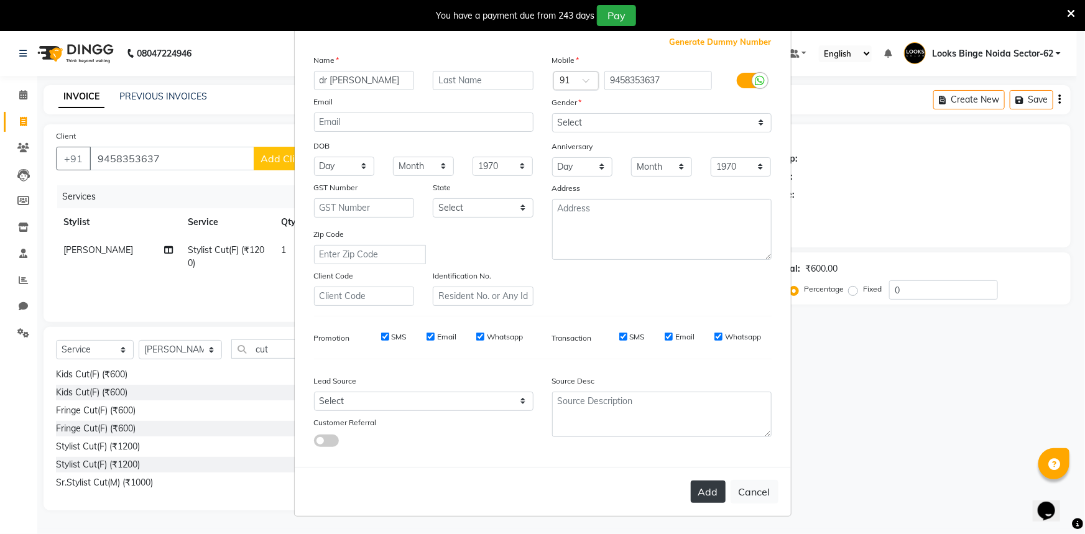
click at [701, 486] on button "Add" at bounding box center [708, 492] width 35 height 22
select select
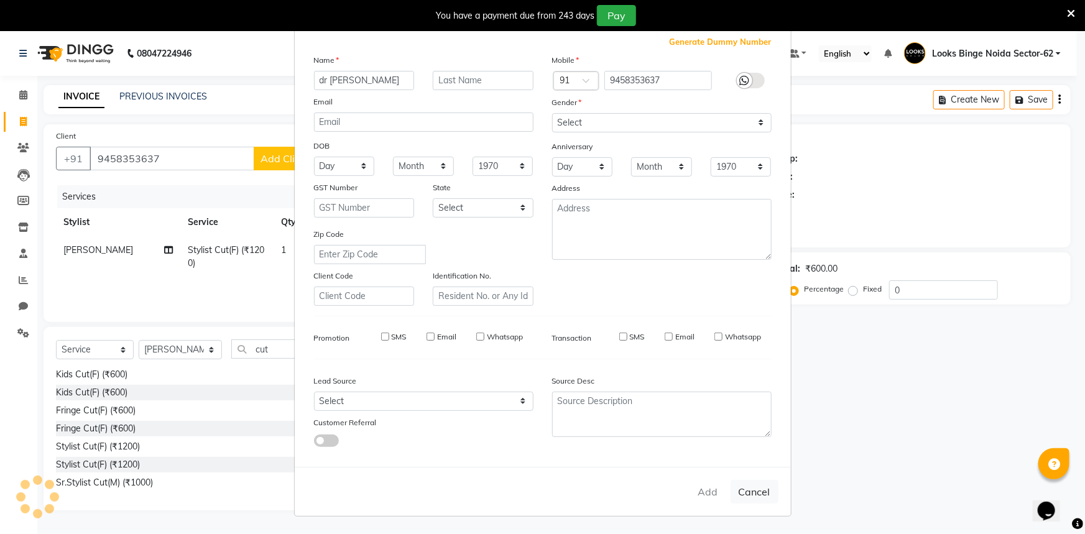
select select
checkbox input "false"
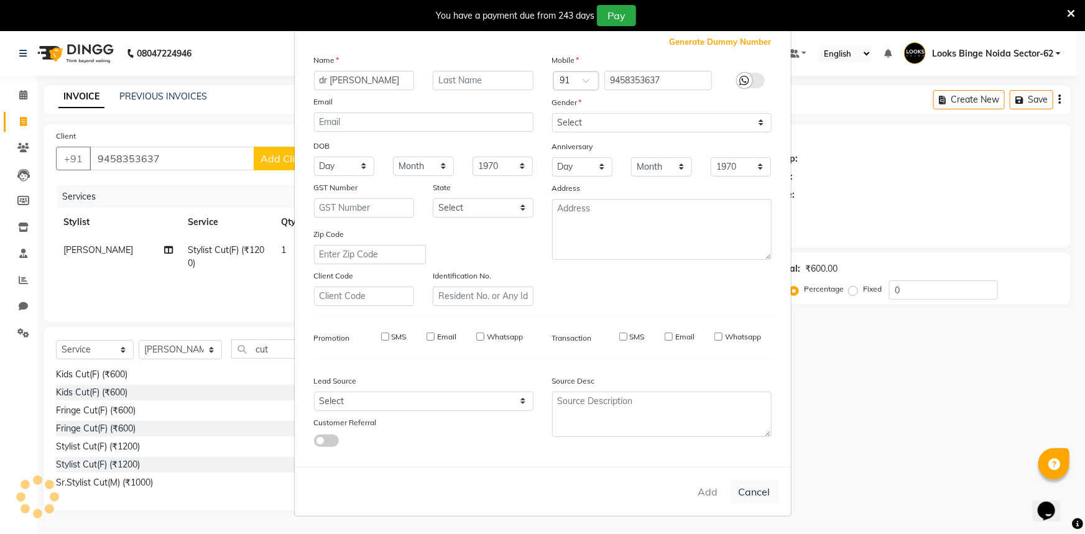
checkbox input "false"
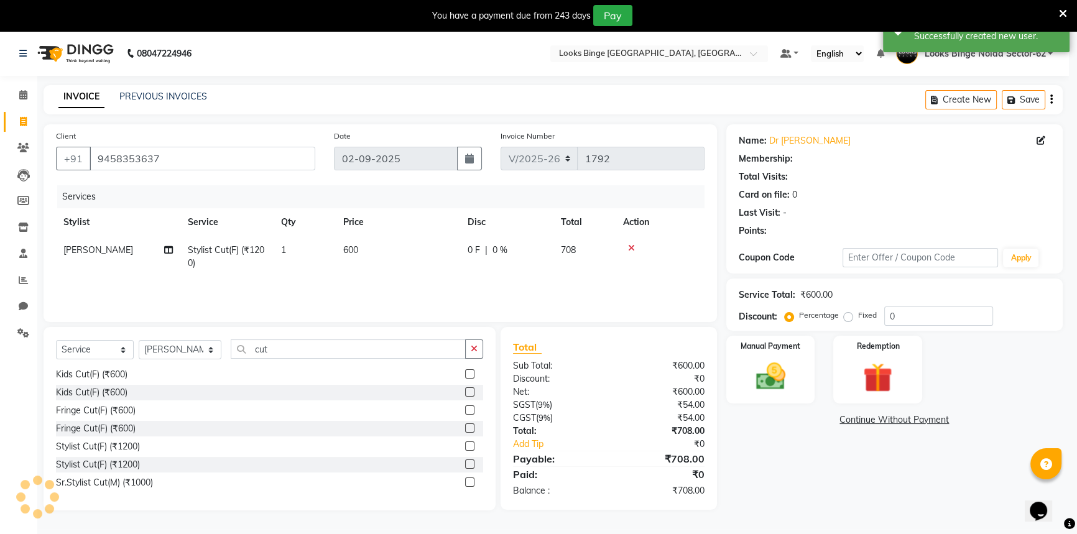
select select "1: Object"
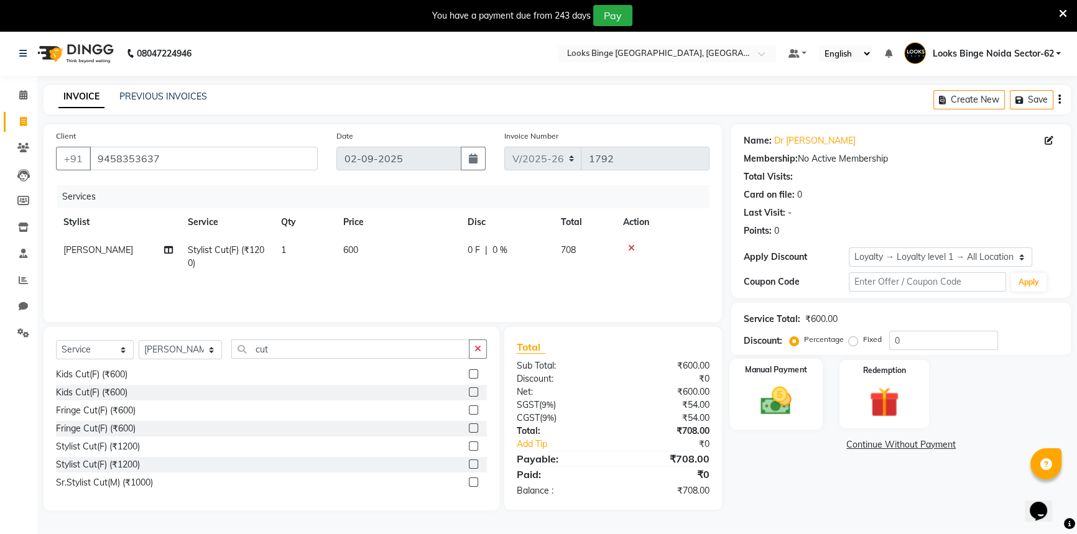
click at [808, 390] on div "Manual Payment" at bounding box center [775, 394] width 93 height 71
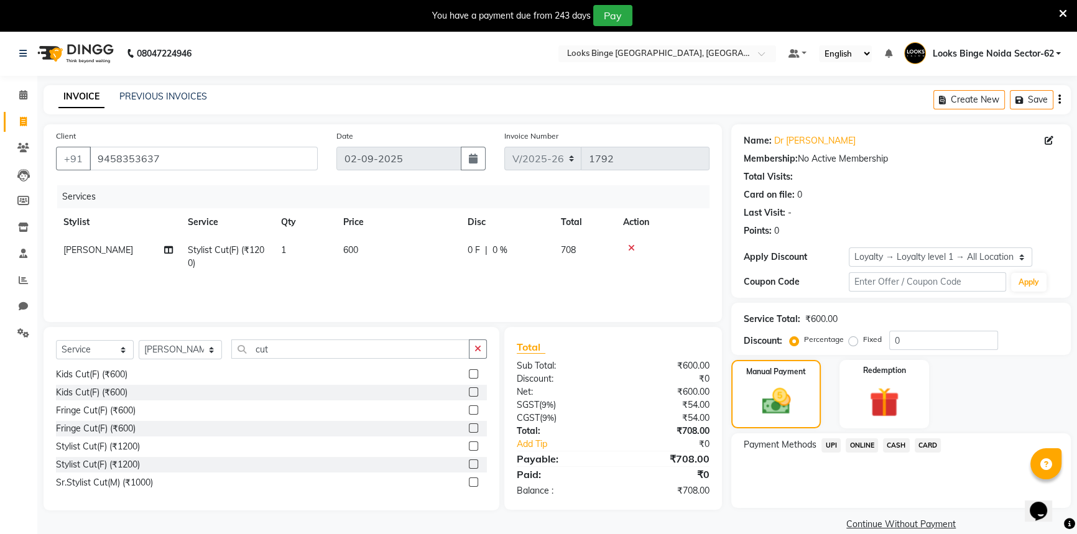
click at [827, 441] on span "UPI" at bounding box center [830, 445] width 19 height 14
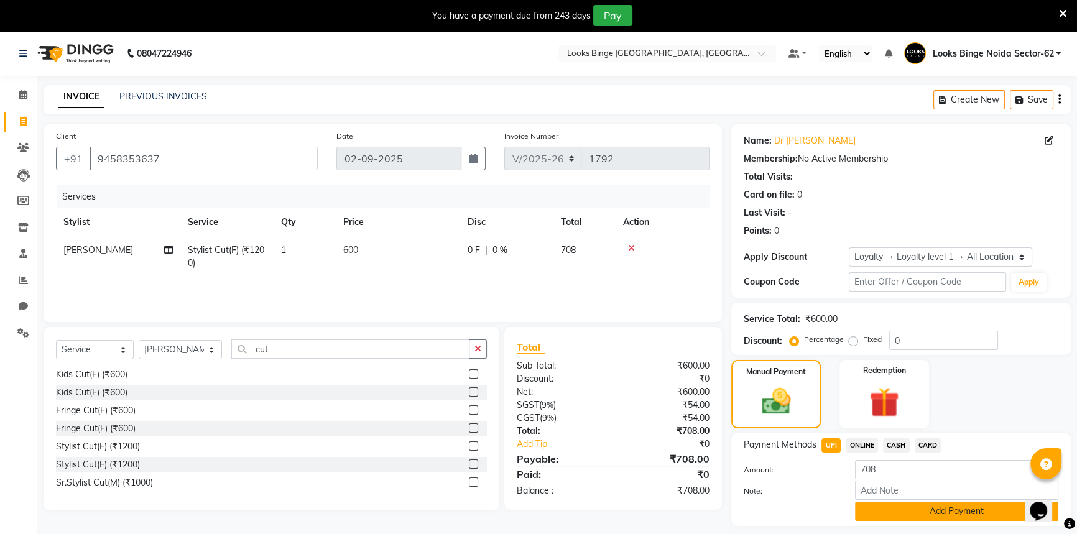
click at [869, 508] on button "Add Payment" at bounding box center [956, 511] width 203 height 19
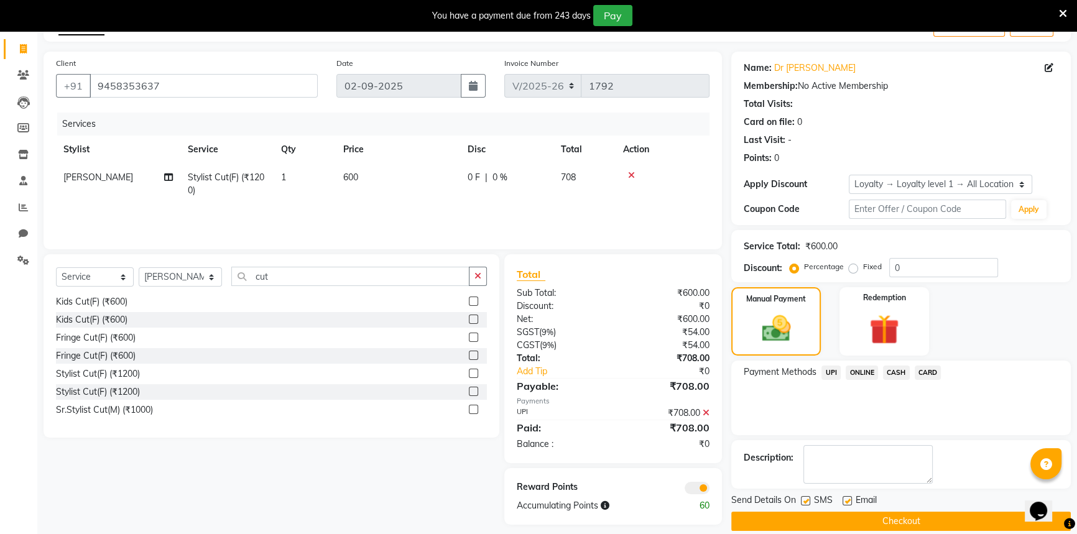
scroll to position [87, 0]
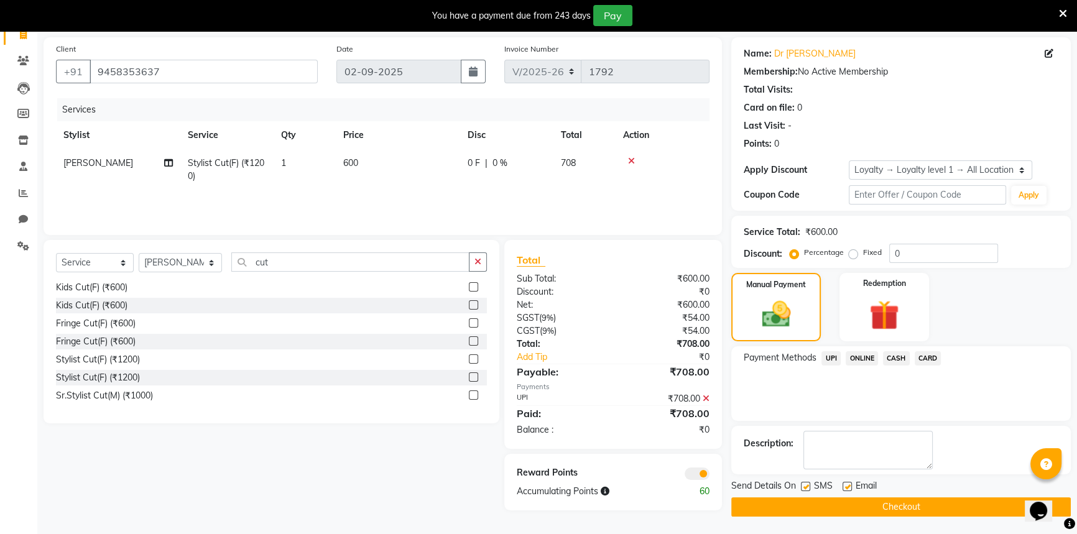
click at [877, 497] on button "Checkout" at bounding box center [900, 506] width 339 height 19
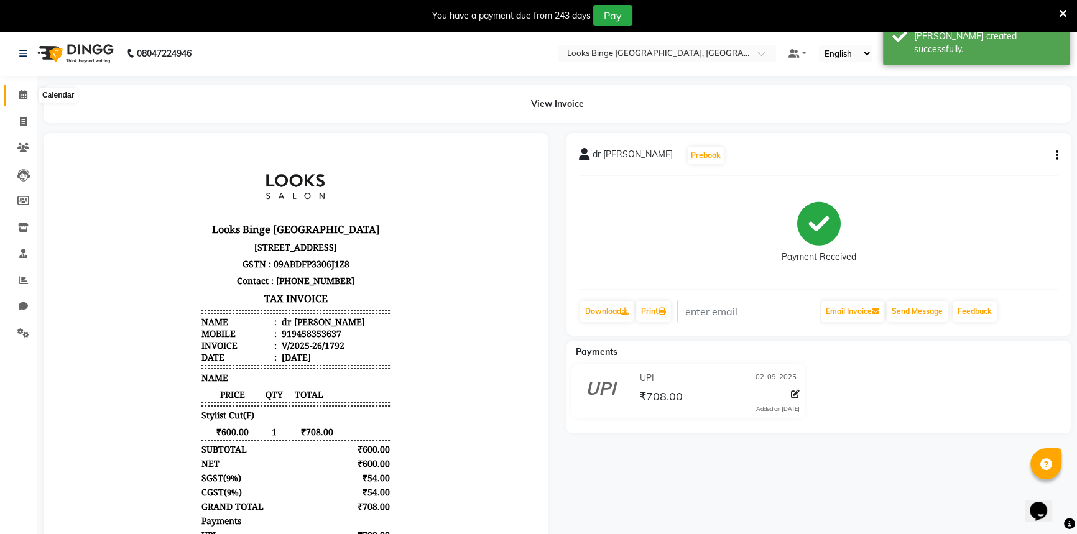
click at [24, 94] on icon at bounding box center [23, 94] width 8 height 9
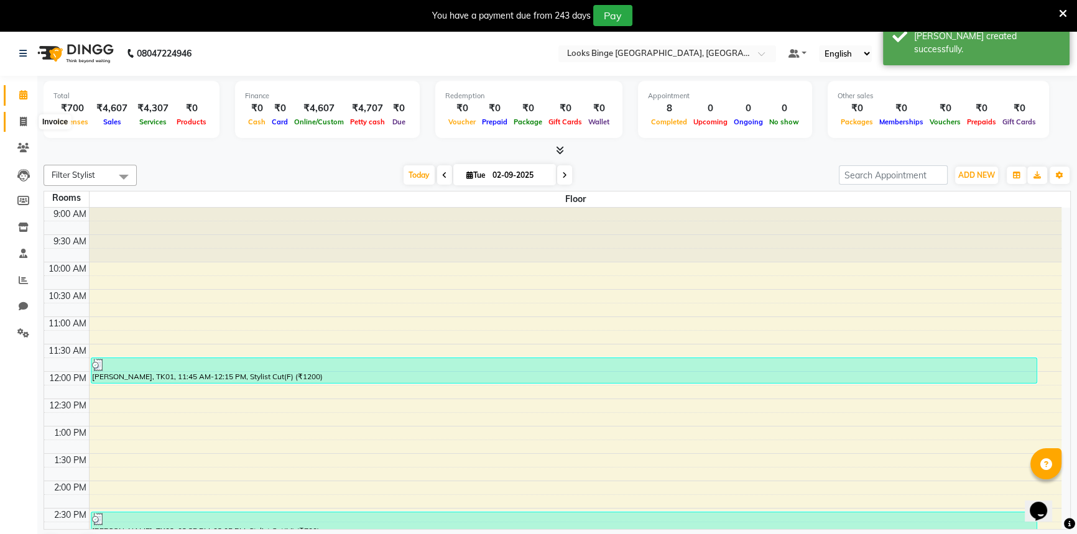
click at [16, 115] on span at bounding box center [23, 122] width 22 height 14
select select "5378"
select select "service"
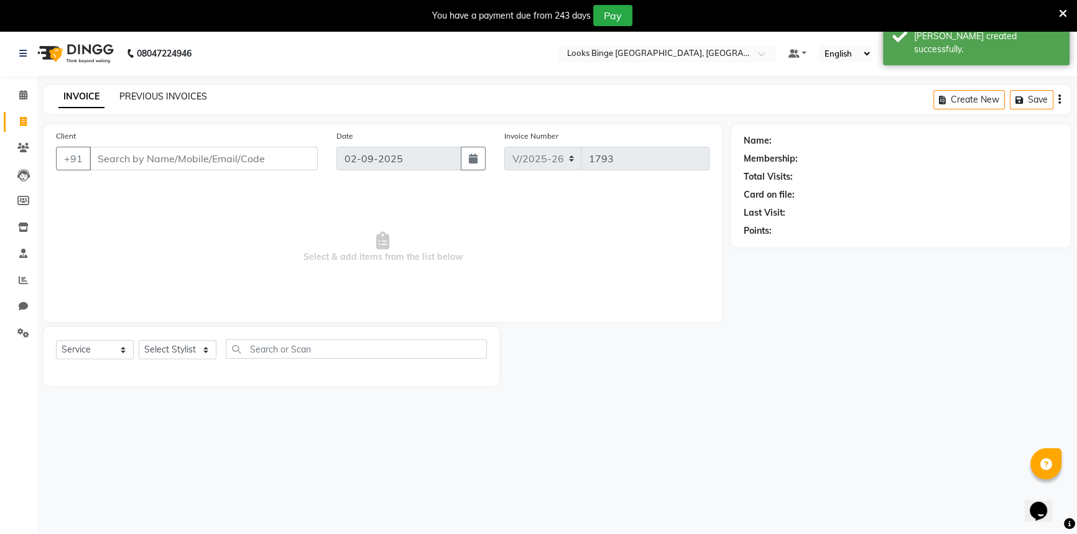
click at [167, 96] on link "PREVIOUS INVOICES" at bounding box center [163, 96] width 88 height 11
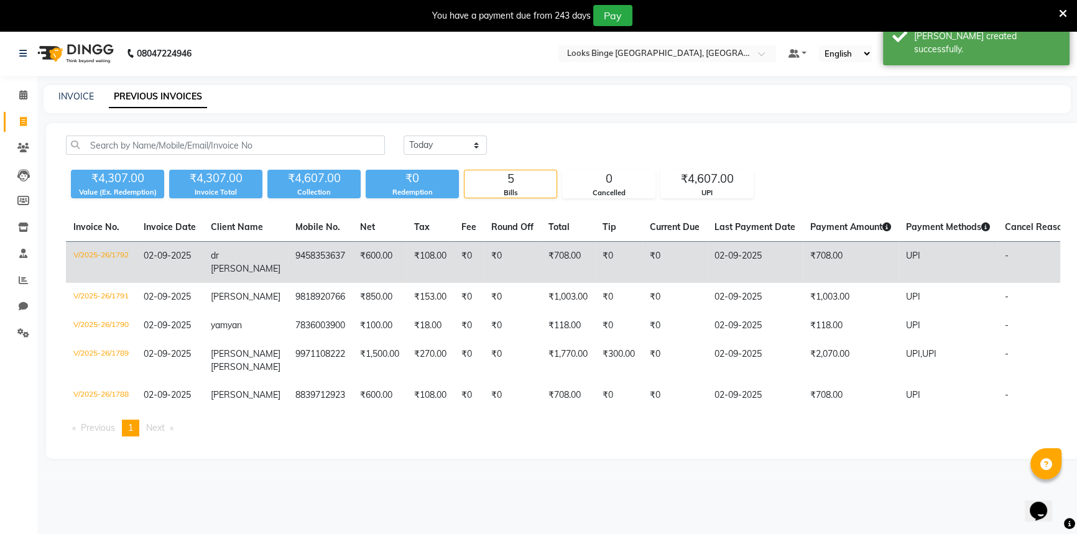
click at [311, 251] on td "9458353637" at bounding box center [320, 263] width 65 height 42
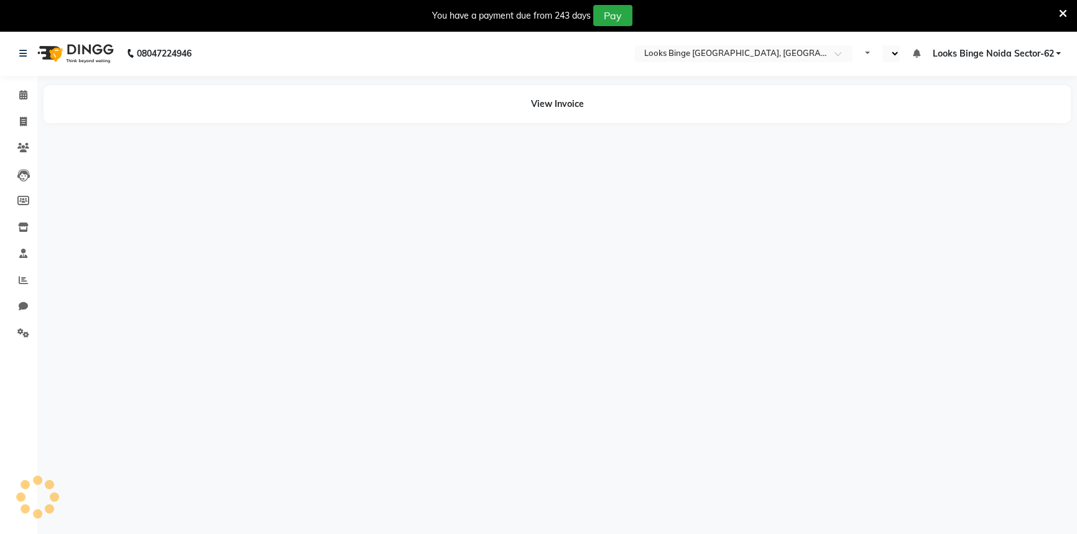
select select "en"
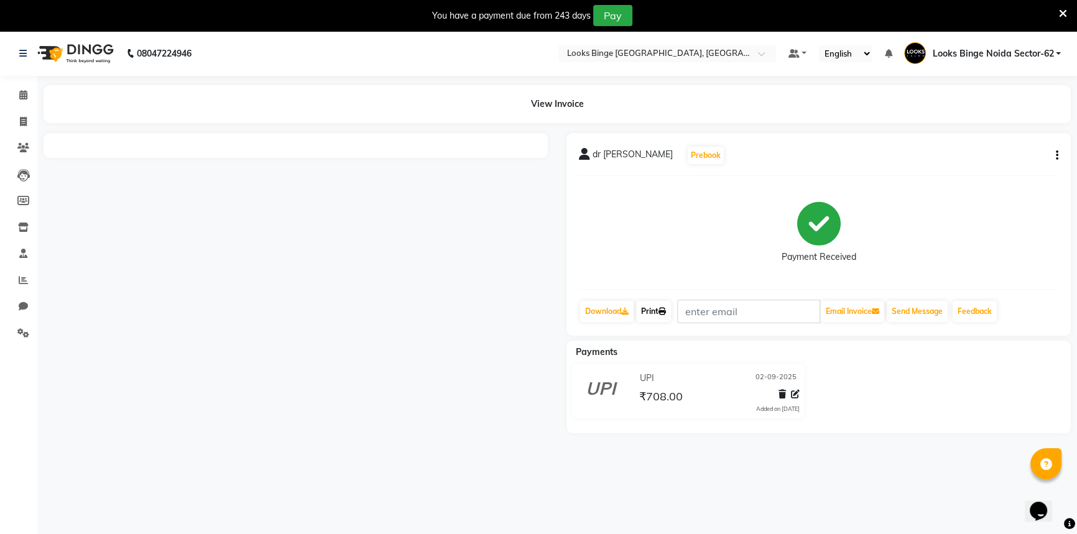
click at [659, 314] on link "Print" at bounding box center [653, 311] width 35 height 21
click at [661, 308] on link "Print" at bounding box center [653, 311] width 35 height 21
click at [22, 98] on icon at bounding box center [23, 94] width 8 height 9
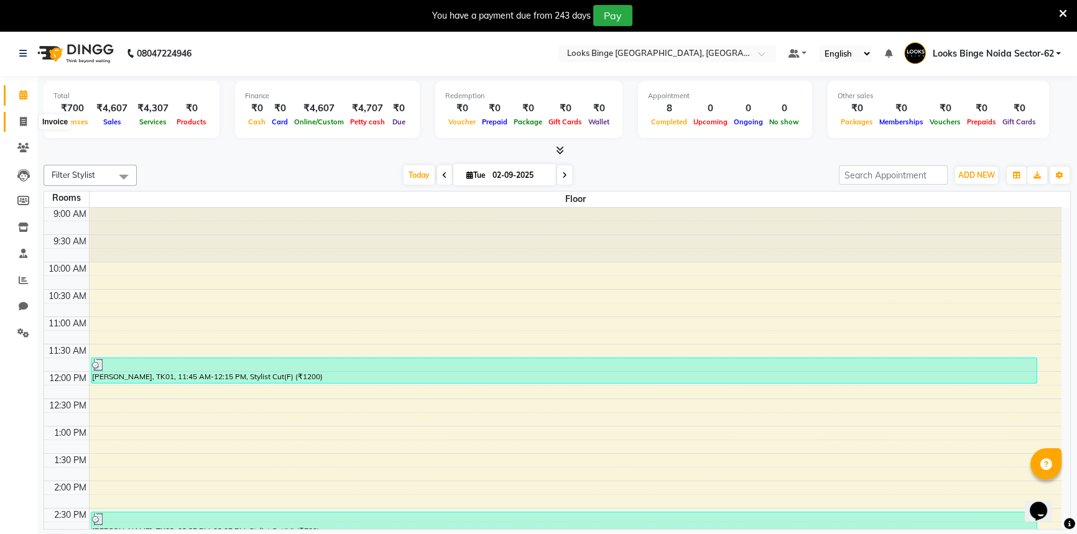
click at [25, 117] on icon at bounding box center [23, 121] width 7 height 9
select select "5378"
select select "service"
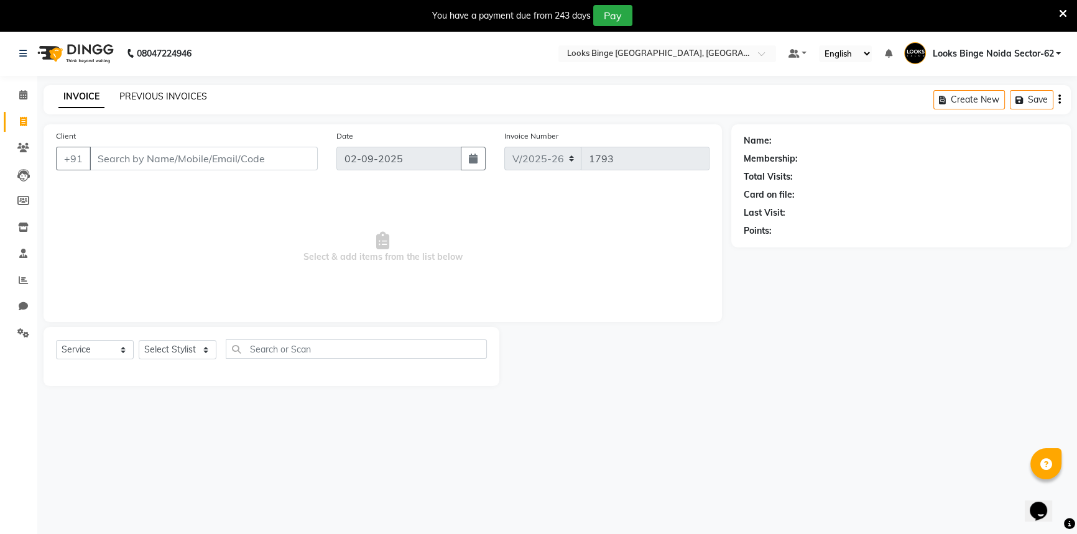
click at [132, 93] on link "PREVIOUS INVOICES" at bounding box center [163, 96] width 88 height 11
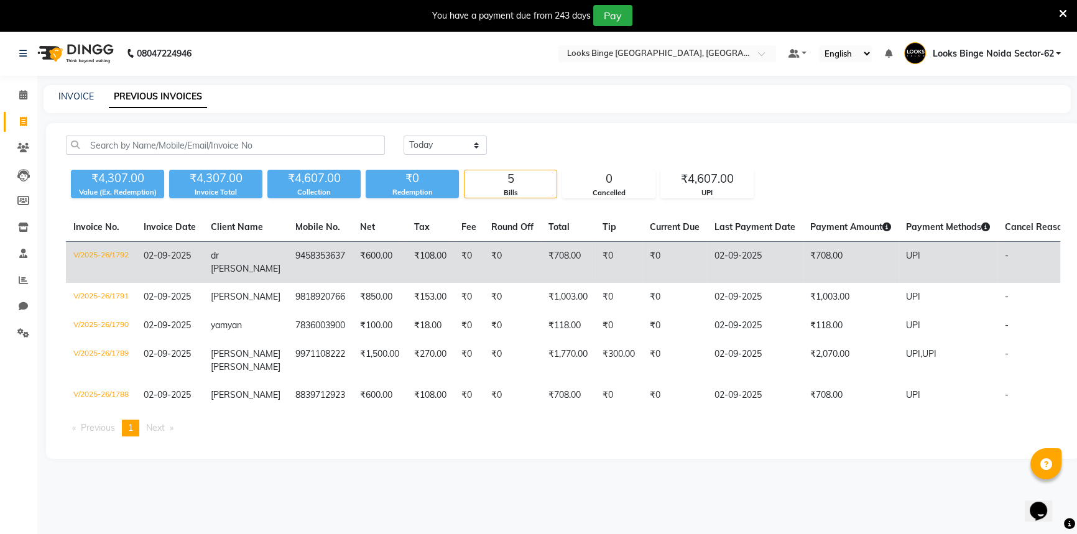
click at [229, 257] on span "dr [PERSON_NAME]" at bounding box center [246, 262] width 70 height 24
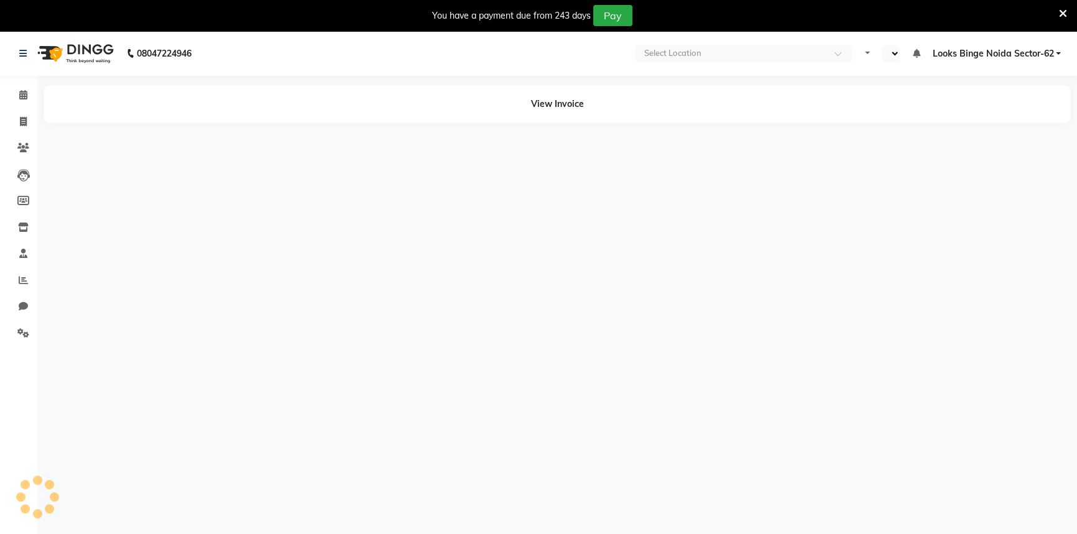
select select "en"
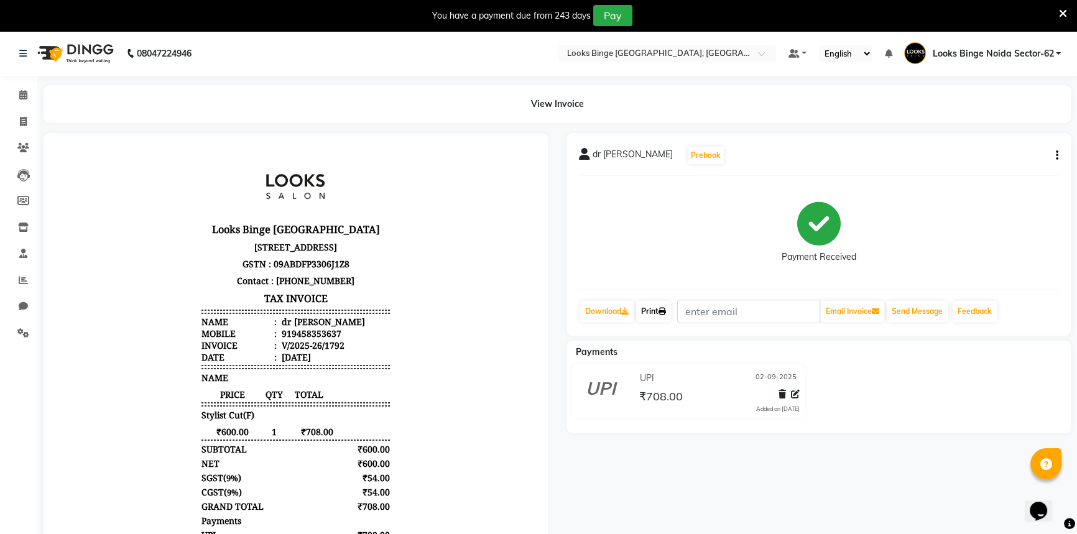
click at [663, 311] on icon at bounding box center [661, 311] width 7 height 7
